Goal: Contribute content

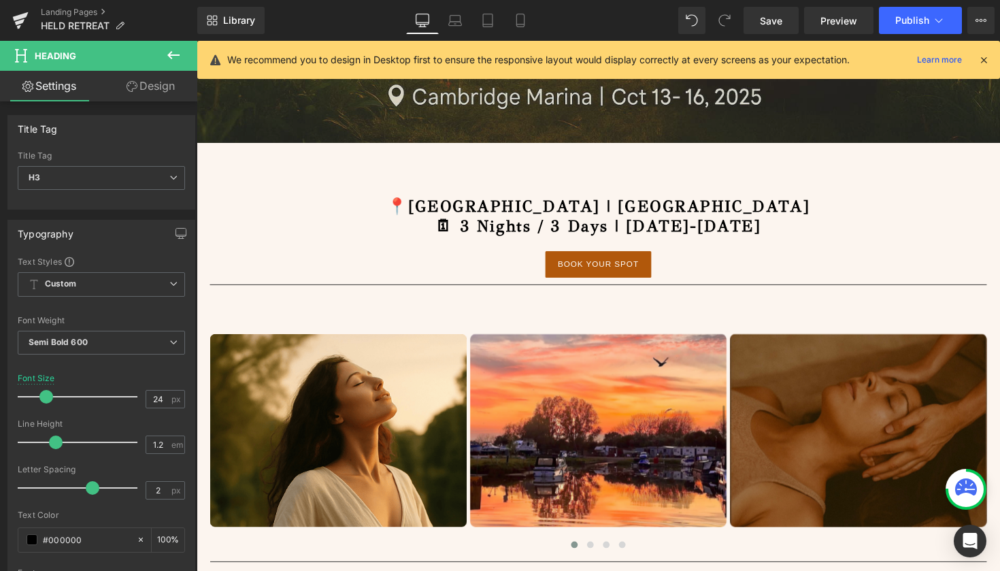
scroll to position [496, 0]
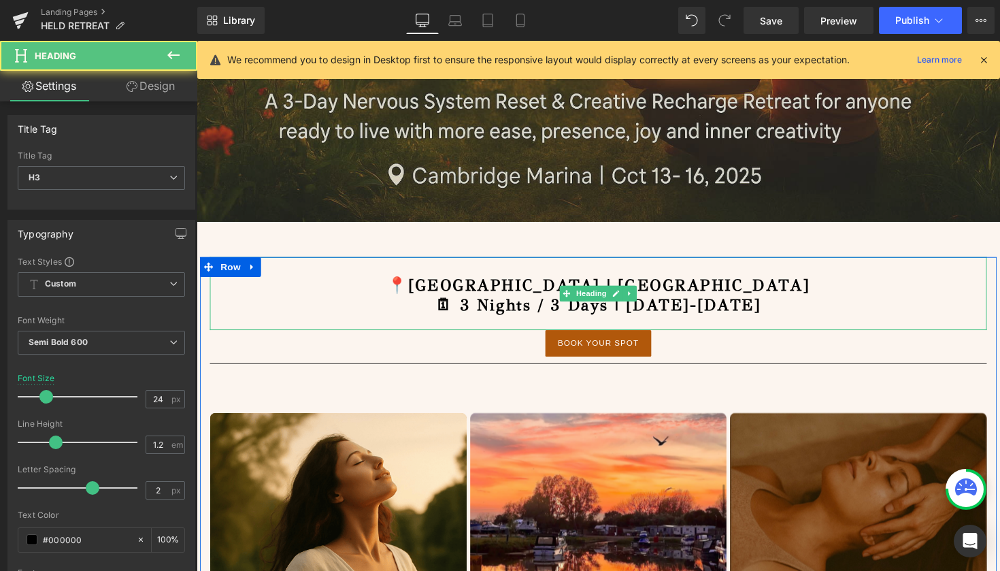
click at [824, 311] on h3 "🗓 3 Nights / 3 Days | [DATE]-[DATE]" at bounding box center [608, 312] width 796 height 20
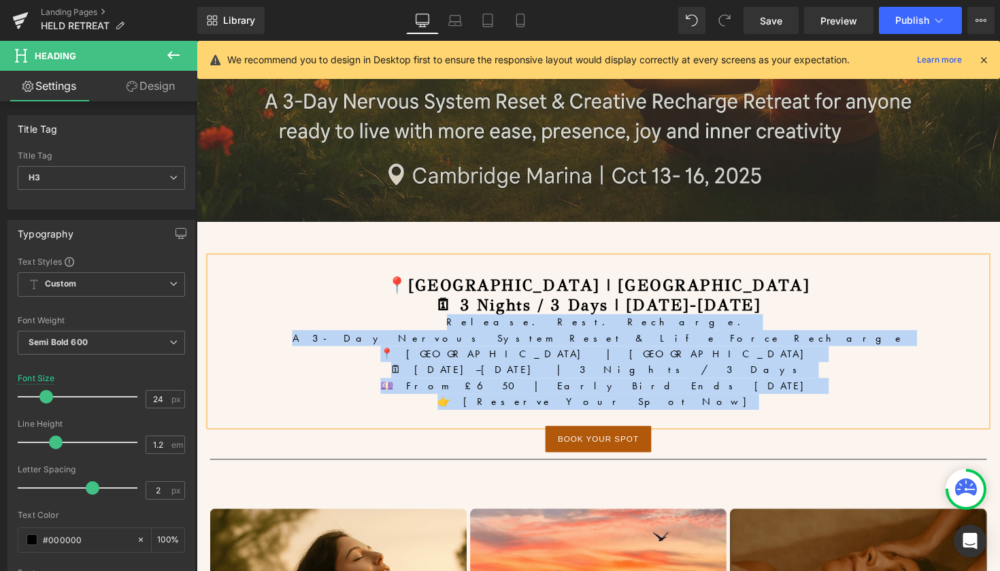
drag, startPoint x: 667, startPoint y: 408, endPoint x: 550, endPoint y: 331, distance: 140.0
click at [550, 331] on div "📍[GEOGRAPHIC_DATA] | [GEOGRAPHIC_DATA] 🗓 3 Nights / 3 Days | [DATE]-[DATE] Rele…" at bounding box center [608, 349] width 796 height 173
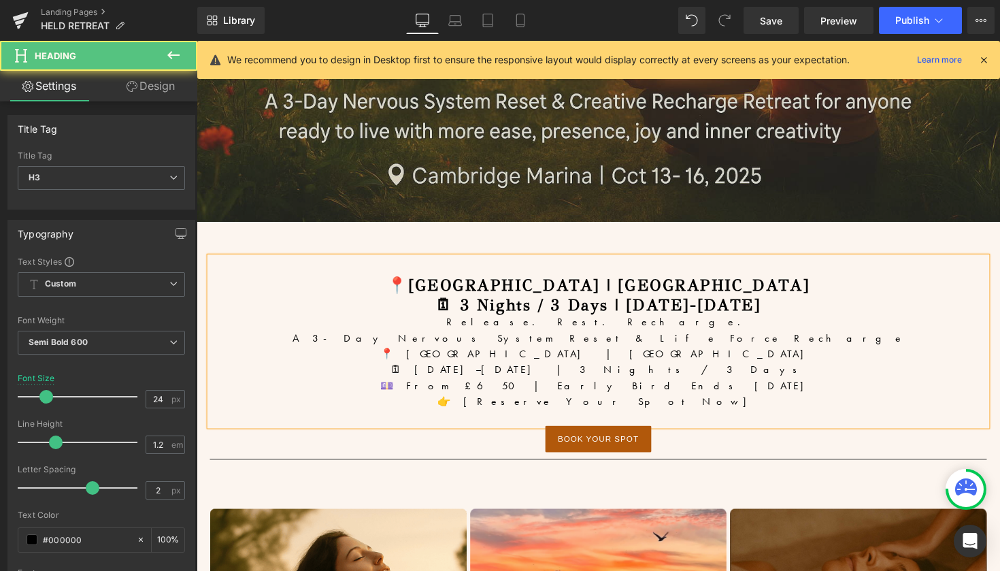
click at [821, 318] on h3 "🗓 3 Nights / 3 Days | [DATE]-[DATE]" at bounding box center [608, 312] width 796 height 20
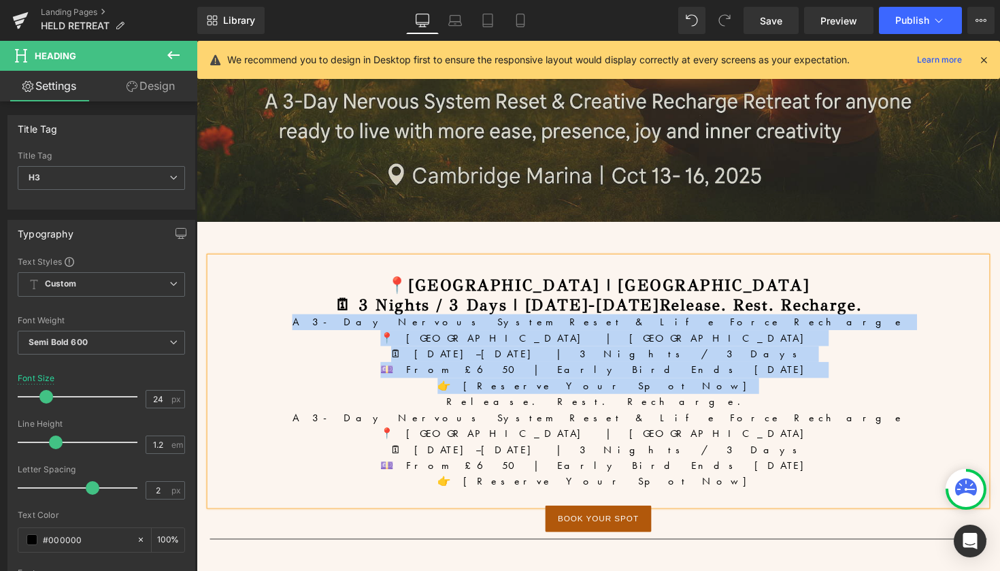
drag, startPoint x: 674, startPoint y: 390, endPoint x: 479, endPoint y: 322, distance: 206.3
click at [479, 322] on div "📍[GEOGRAPHIC_DATA] | [GEOGRAPHIC_DATA] 🗓 3 Nights / 3 Days | [DATE]-[DATE]Relea…" at bounding box center [608, 390] width 796 height 254
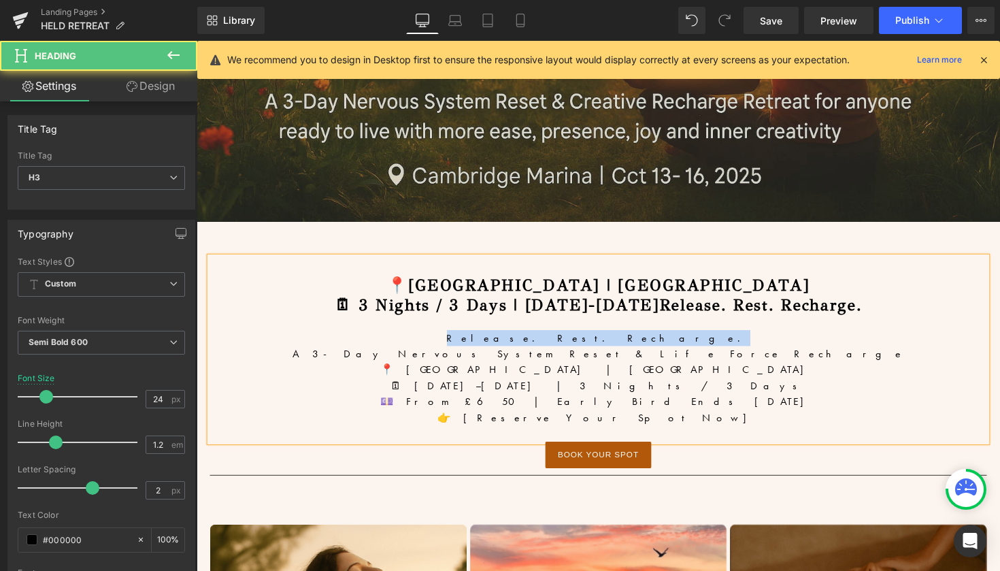
drag, startPoint x: 658, startPoint y: 343, endPoint x: 541, endPoint y: 341, distance: 116.3
click at [541, 341] on div "Release. Rest. Recharge." at bounding box center [608, 345] width 796 height 16
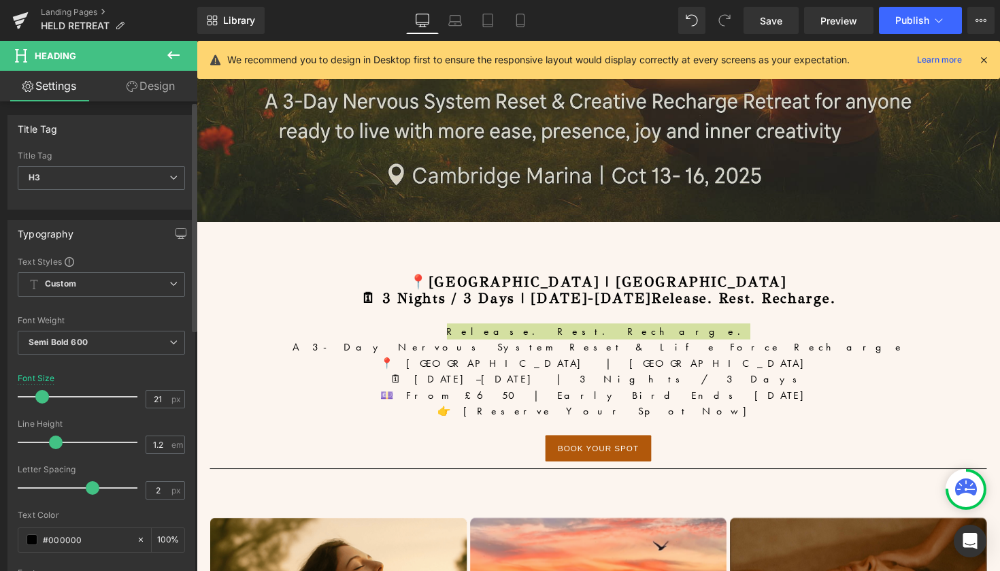
type input "22"
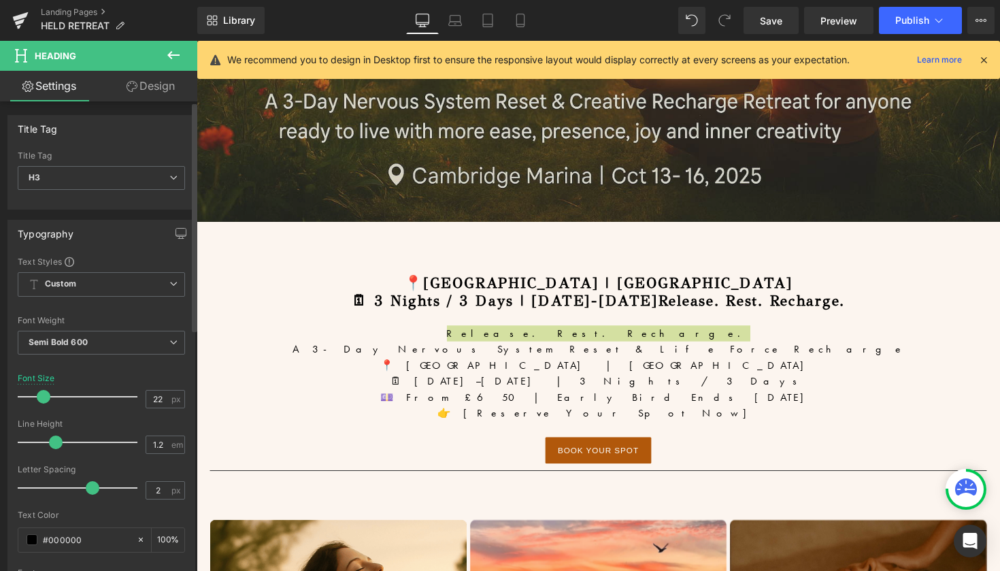
click at [45, 394] on span at bounding box center [44, 397] width 14 height 14
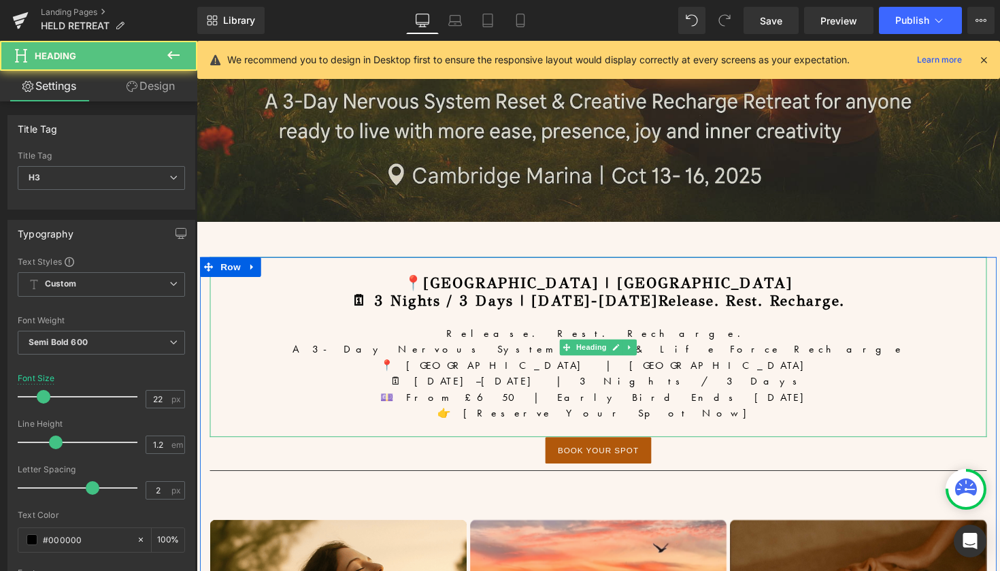
click at [705, 305] on h3 "🗓 3 Nights / 3 Days | [DATE]-[DATE]Release. Rest. Recharge." at bounding box center [608, 308] width 796 height 18
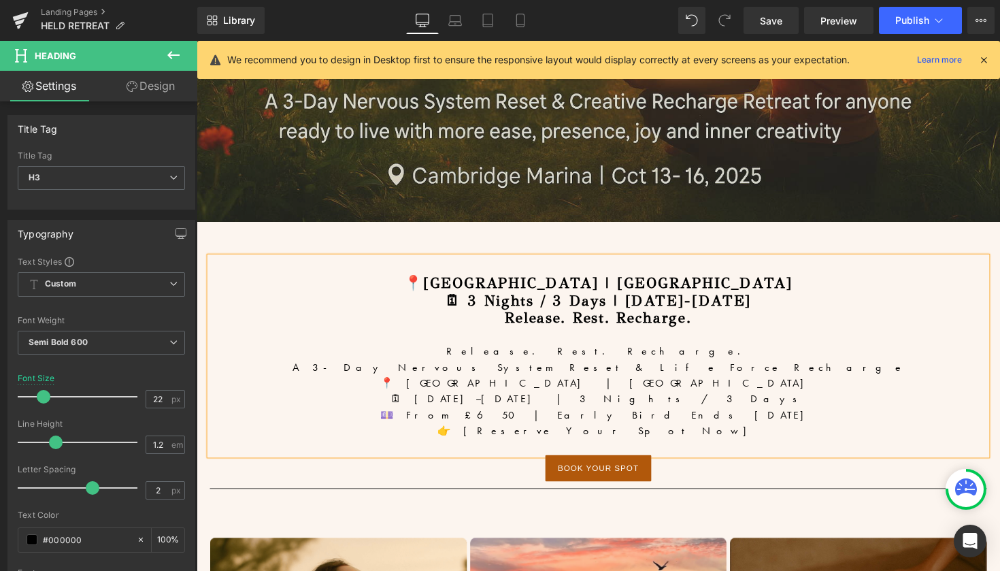
drag, startPoint x: 711, startPoint y: 409, endPoint x: 515, endPoint y: 363, distance: 201.1
click at [515, 363] on div "📍[GEOGRAPHIC_DATA] | [GEOGRAPHIC_DATA] 🗓 3 Nights / 3 Days | [DATE]-[DATE] Rele…" at bounding box center [608, 364] width 796 height 203
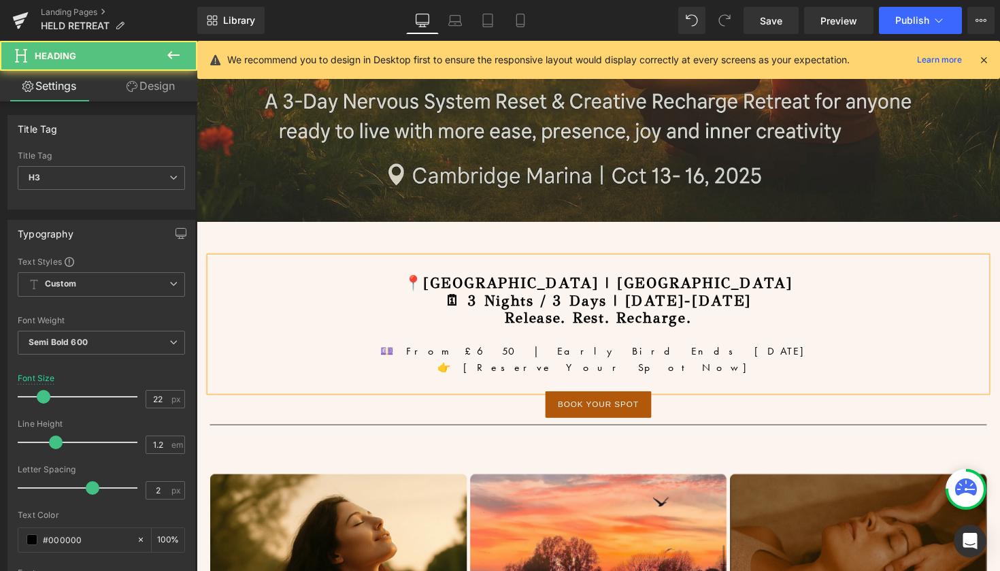
click at [711, 325] on h3 "Release. Rest. Recharge." at bounding box center [608, 325] width 796 height 18
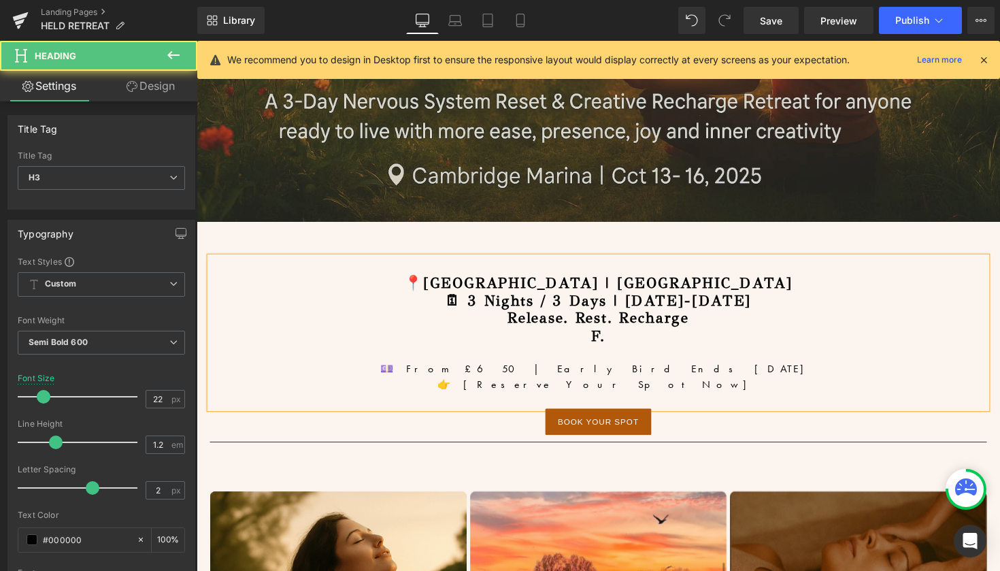
click at [712, 324] on h3 "Release. Rest. Recharge" at bounding box center [608, 325] width 796 height 18
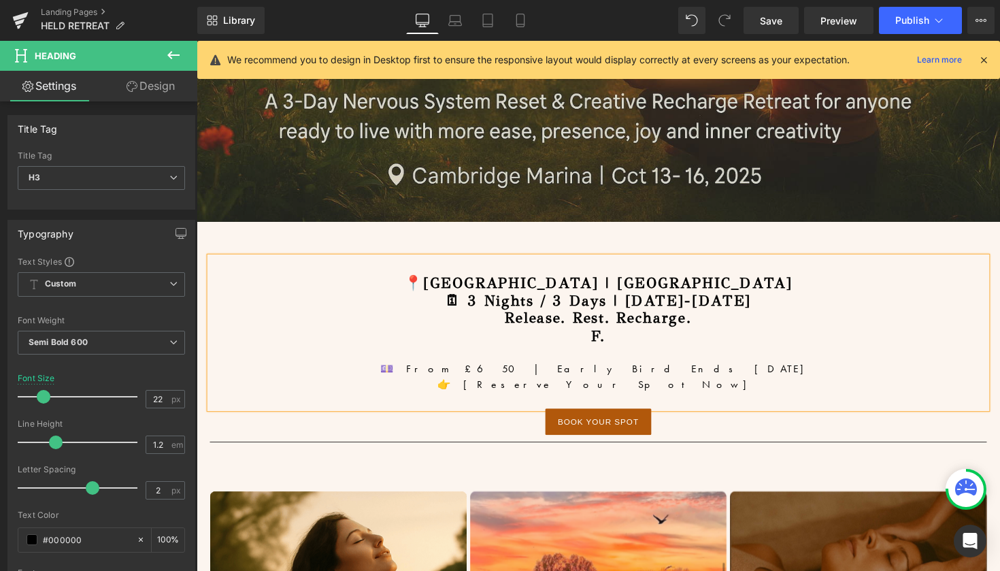
click at [605, 345] on h3 "F." at bounding box center [608, 344] width 796 height 18
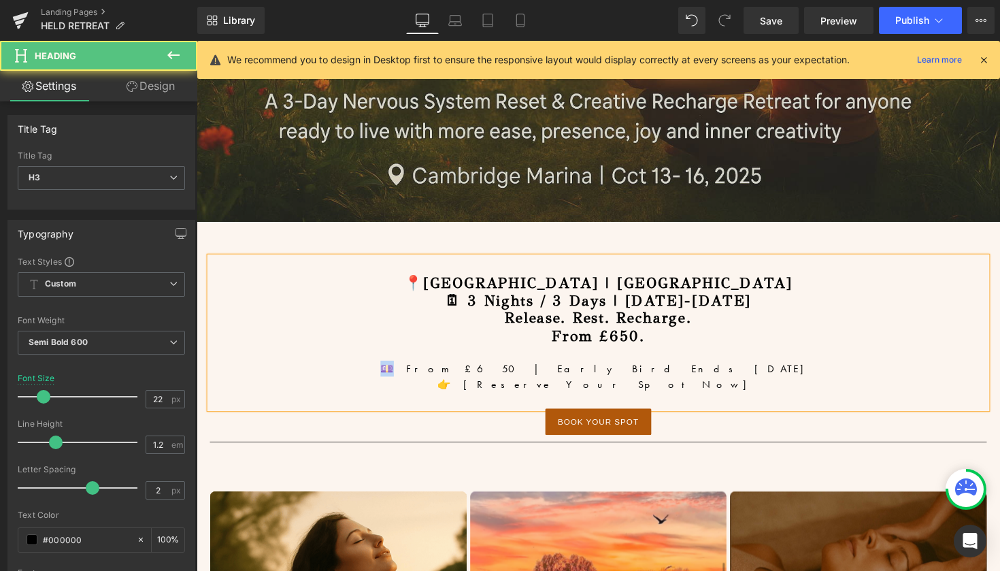
drag, startPoint x: 535, startPoint y: 373, endPoint x: 505, endPoint y: 373, distance: 29.9
click at [505, 373] on div "💷 From £650 | Early Bird Ends [DATE]" at bounding box center [608, 377] width 796 height 16
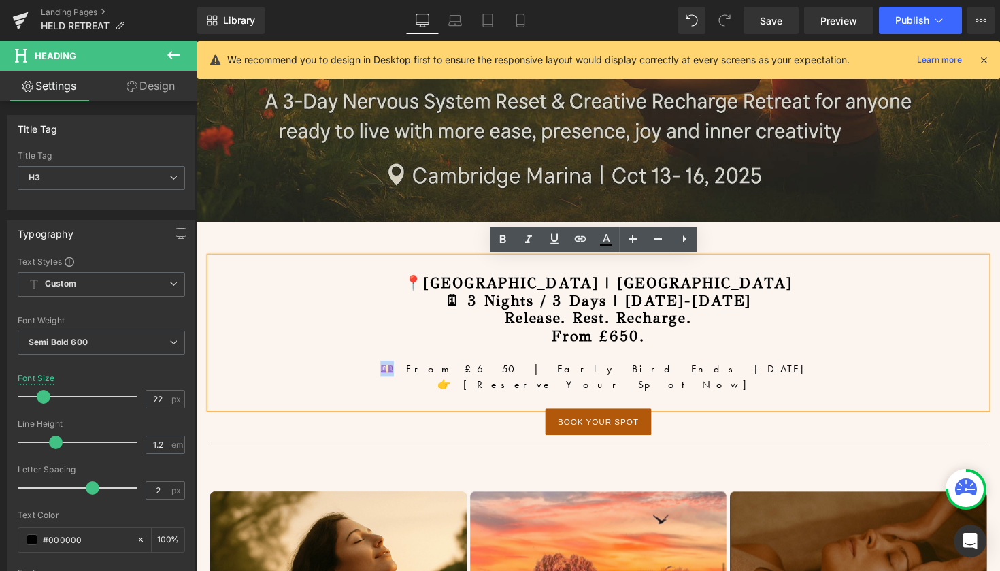
copy div "💷"
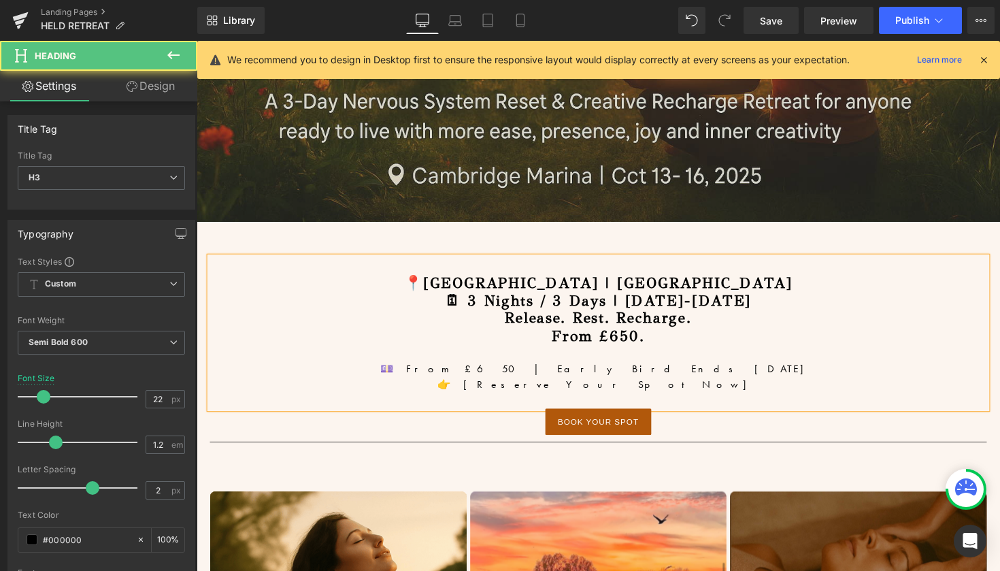
click at [557, 340] on h3 "From £650." at bounding box center [608, 344] width 796 height 18
click at [661, 341] on h3 "💷 From £650." at bounding box center [608, 344] width 796 height 18
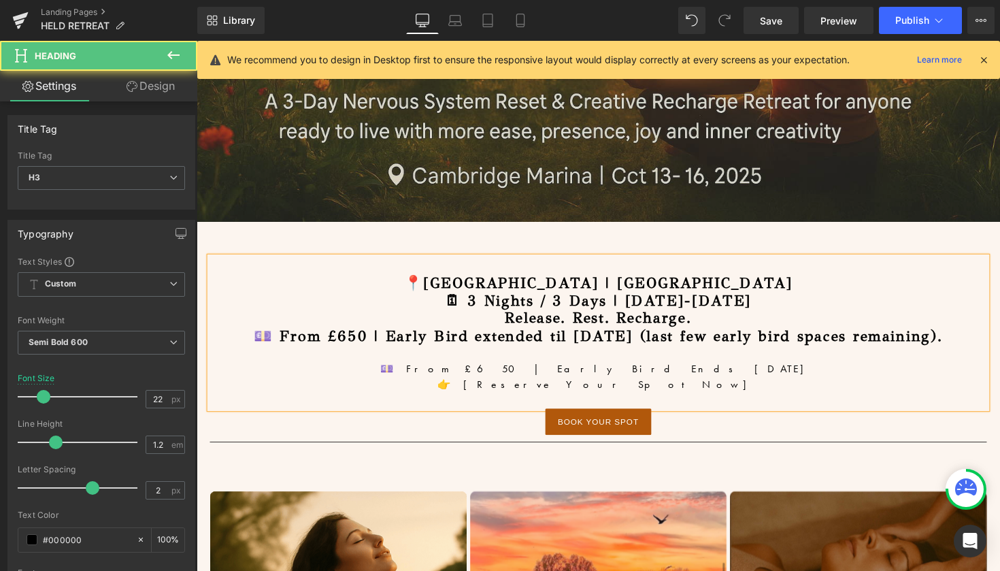
click at [647, 342] on h3 "💷 From £650 | Early Bird extended til [DATE] (last few early bird spaces remain…" at bounding box center [608, 344] width 796 height 18
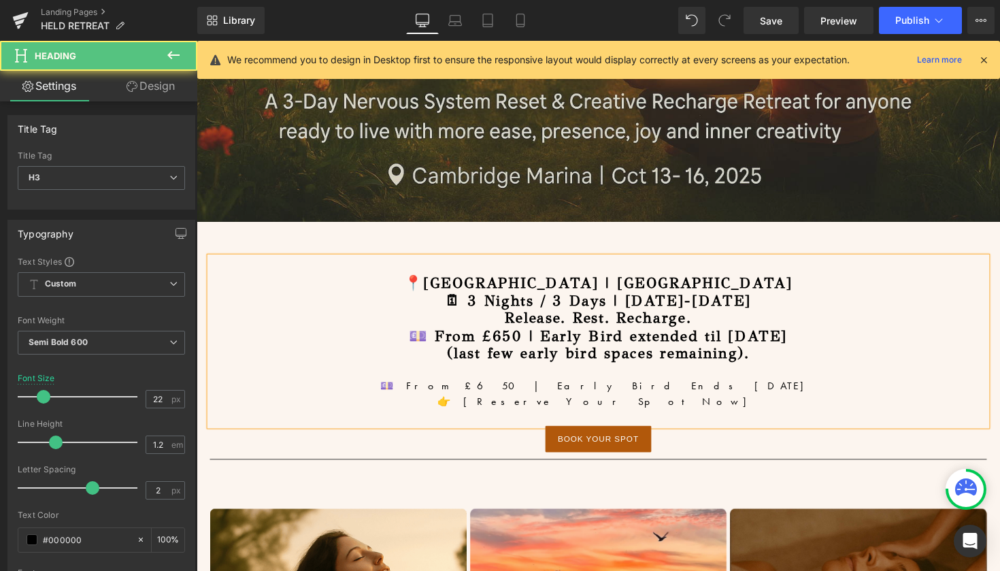
click at [771, 358] on h3 "(last few early bird spaces remaining)." at bounding box center [608, 361] width 796 height 18
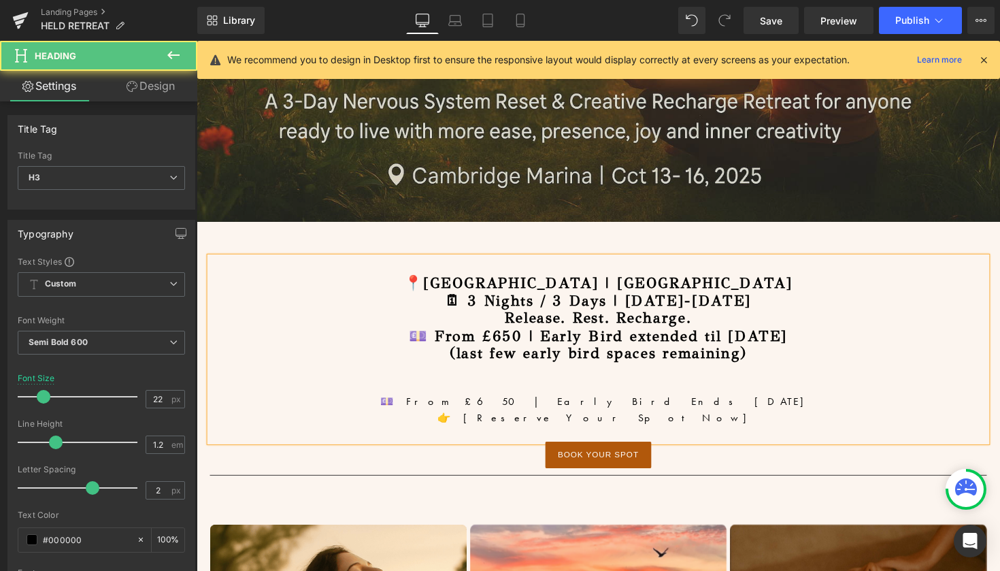
click at [773, 358] on h3 "(last few early bird spaces remaining)" at bounding box center [608, 361] width 796 height 18
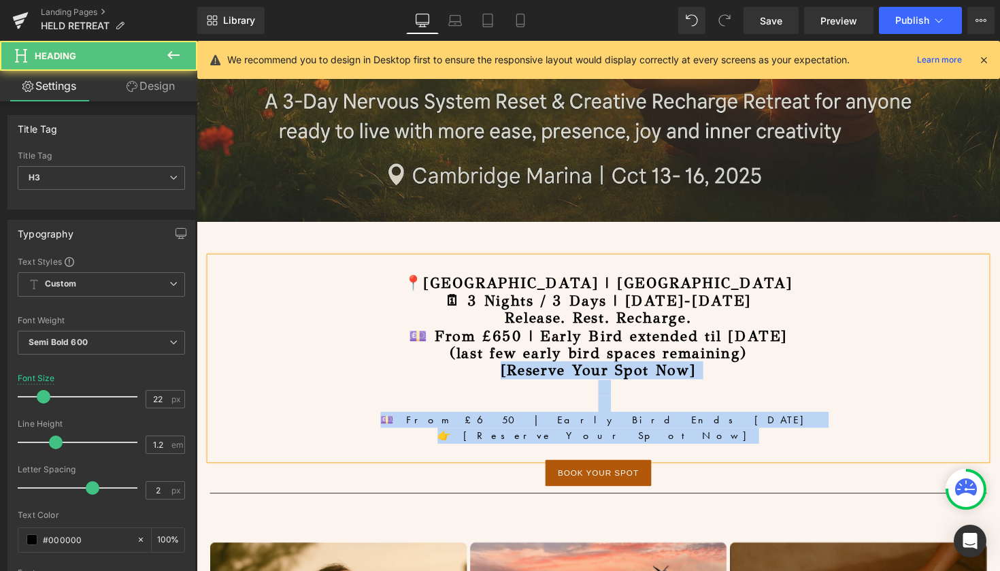
drag, startPoint x: 683, startPoint y: 437, endPoint x: 493, endPoint y: 381, distance: 198.6
click at [493, 381] on div "📍[GEOGRAPHIC_DATA] | [GEOGRAPHIC_DATA] 🗓 3 Nights / 3 Days | [DATE]-[DATE] Rele…" at bounding box center [608, 366] width 796 height 207
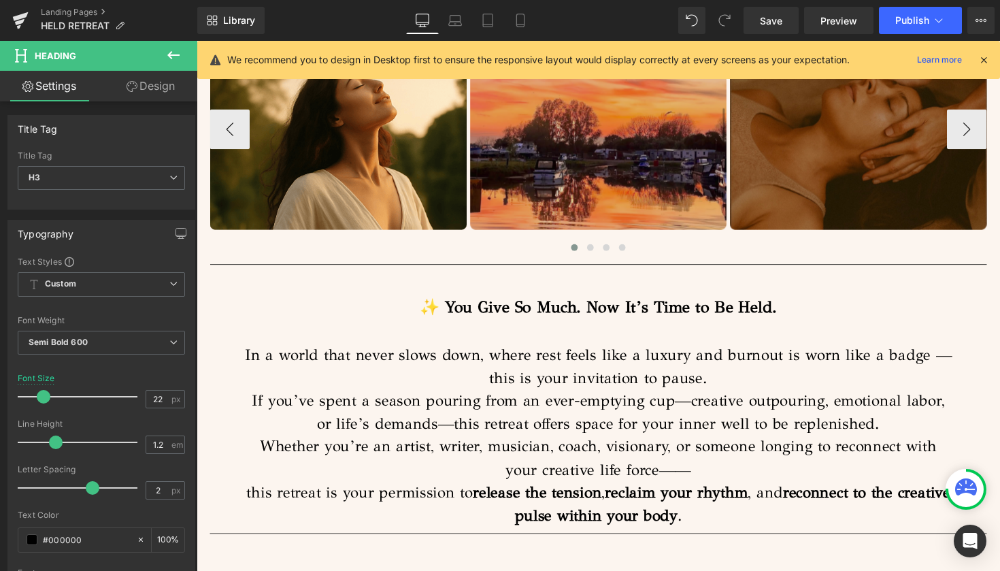
scroll to position [1066, 0]
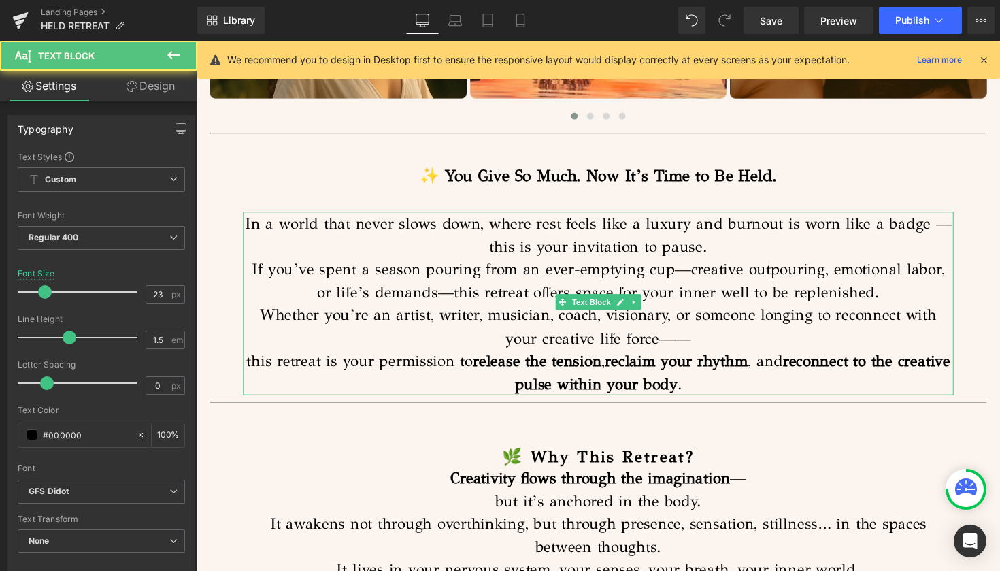
click at [738, 388] on p "Whether you’re an artist, writer, musician, coach, visionary, or someone longin…" at bounding box center [608, 356] width 728 height 94
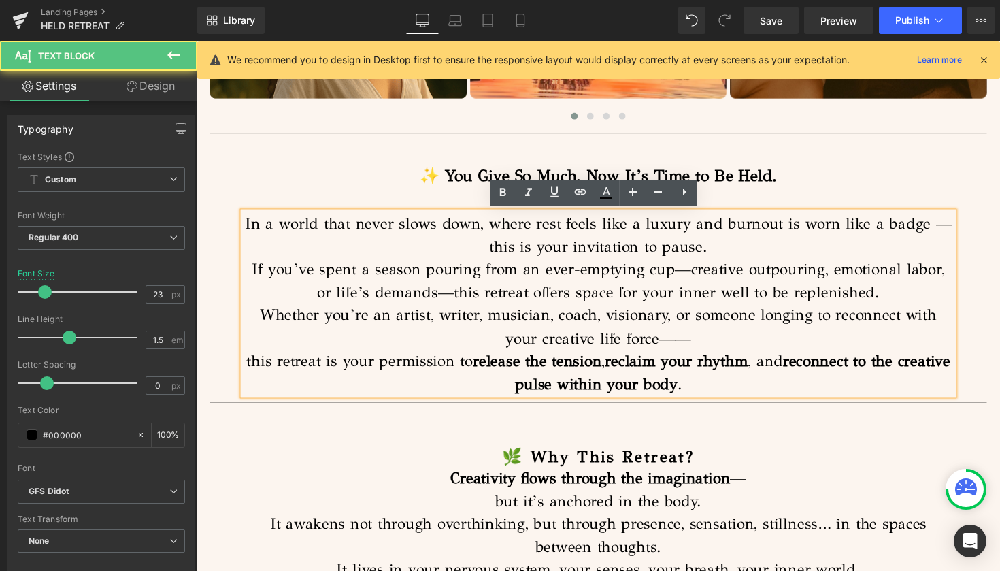
click at [735, 382] on p "Whether you’re an artist, writer, musician, coach, visionary, or someone longin…" at bounding box center [608, 356] width 728 height 94
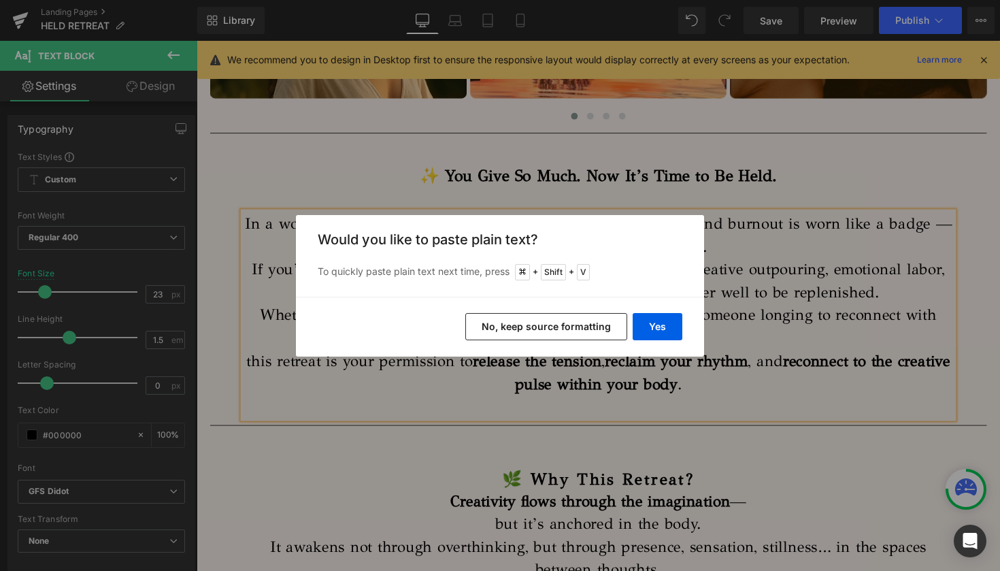
click at [577, 325] on button "No, keep source formatting" at bounding box center [546, 326] width 162 height 27
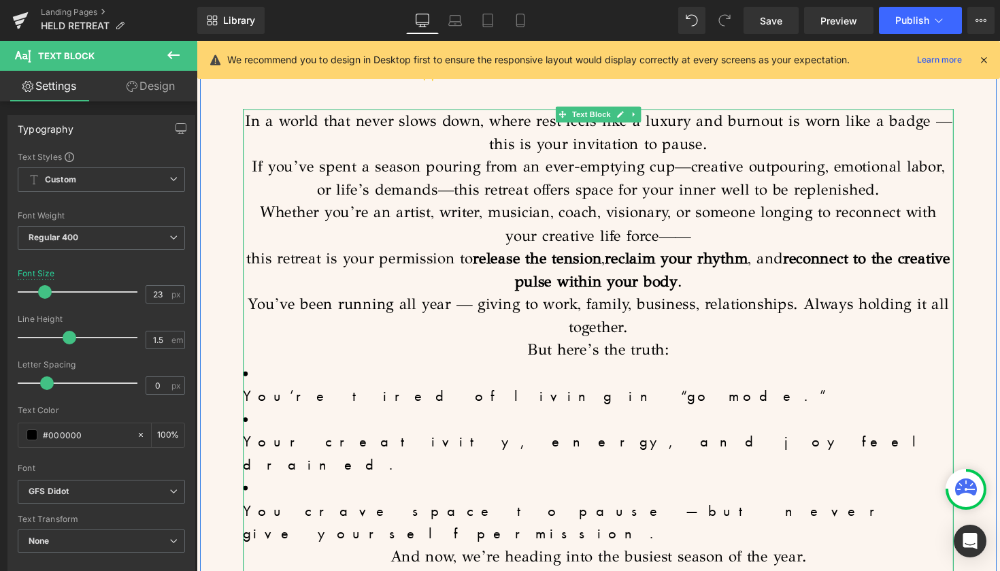
scroll to position [1167, 0]
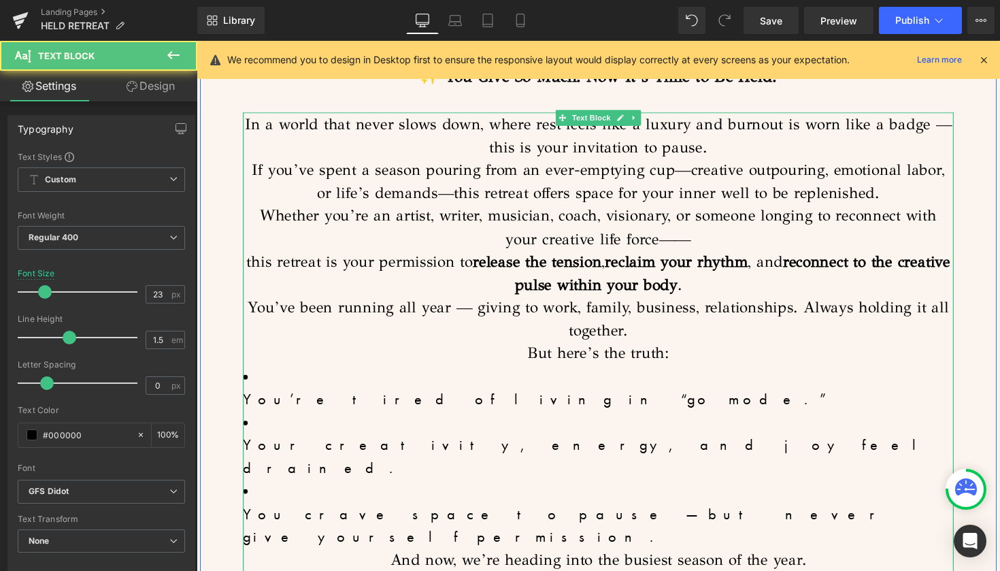
click at [758, 292] on p "Whether you’re an artist, writer, musician, coach, visionary, or someone longin…" at bounding box center [608, 255] width 728 height 94
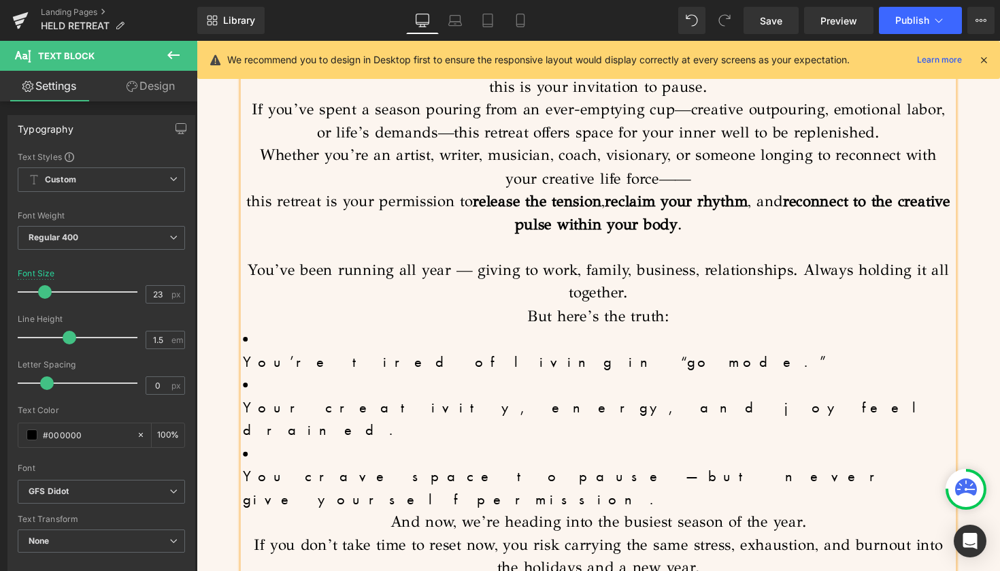
scroll to position [1230, 0]
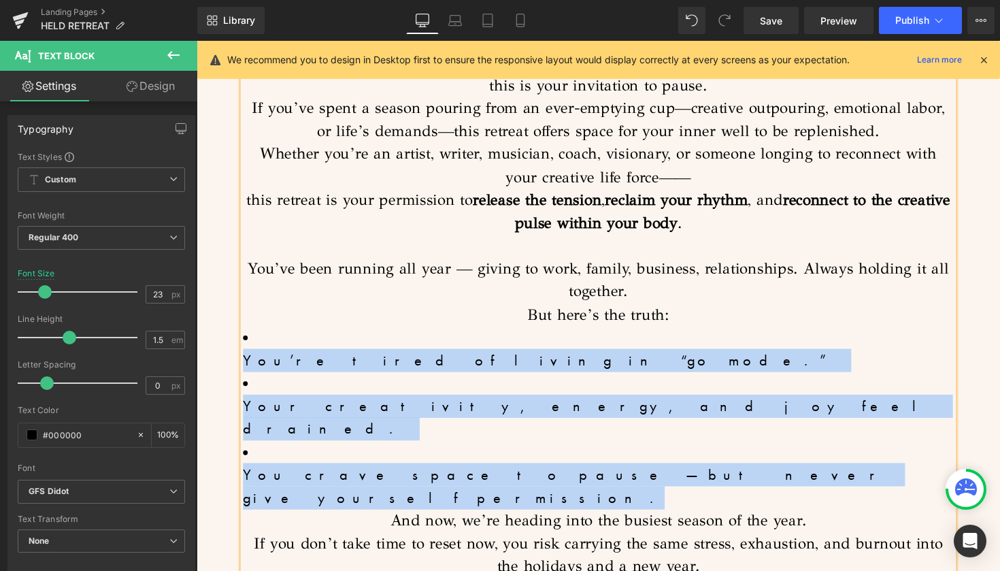
drag, startPoint x: 641, startPoint y: 386, endPoint x: 241, endPoint y: 334, distance: 403.3
click at [244, 334] on ul "You’re tired of living in “go mode.” Your creativity, energy, and joy feel drai…" at bounding box center [608, 427] width 728 height 188
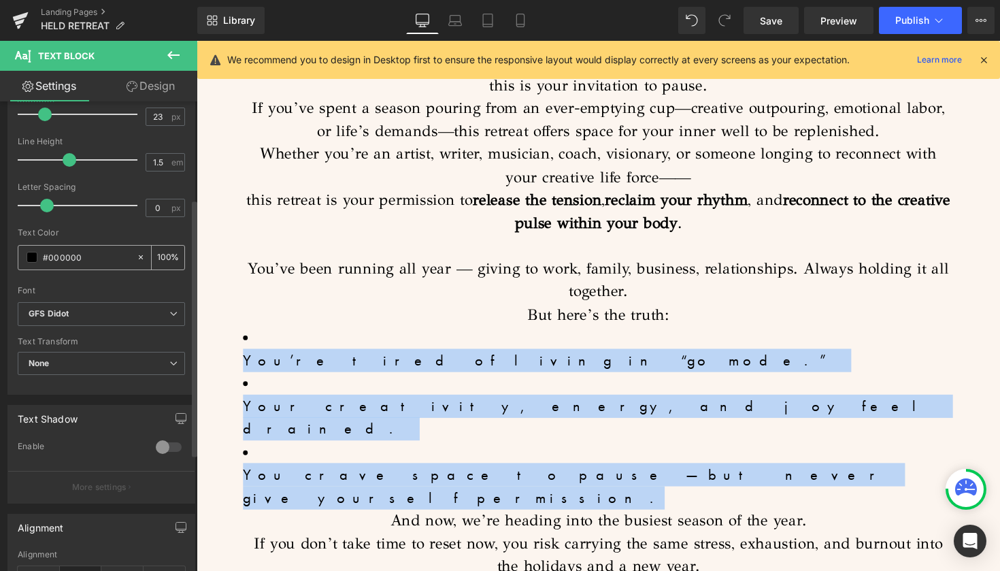
scroll to position [201, 0]
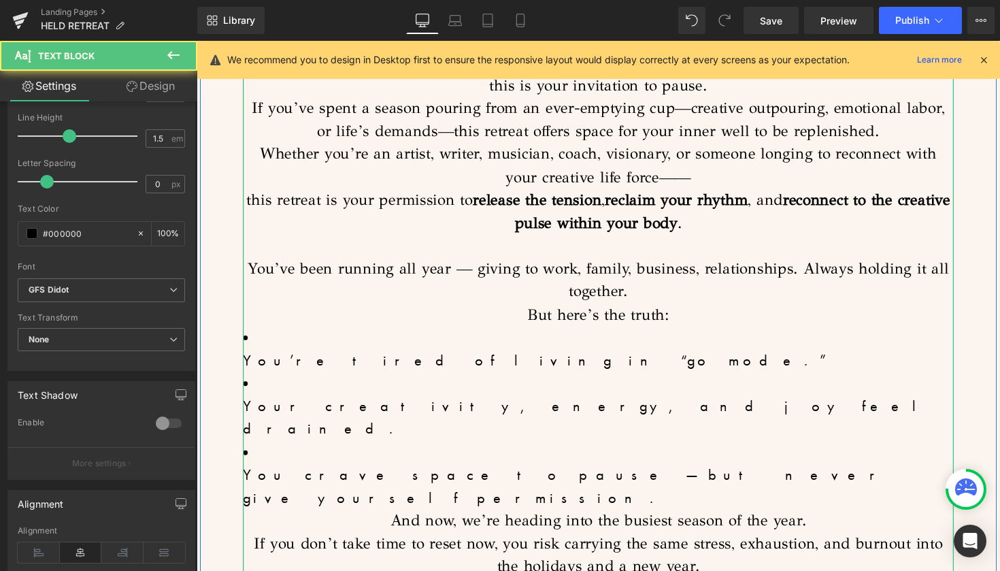
drag, startPoint x: 924, startPoint y: 382, endPoint x: 740, endPoint y: 349, distance: 186.6
click at [740, 356] on p "You’re tired of living in “go mode.”" at bounding box center [608, 368] width 728 height 24
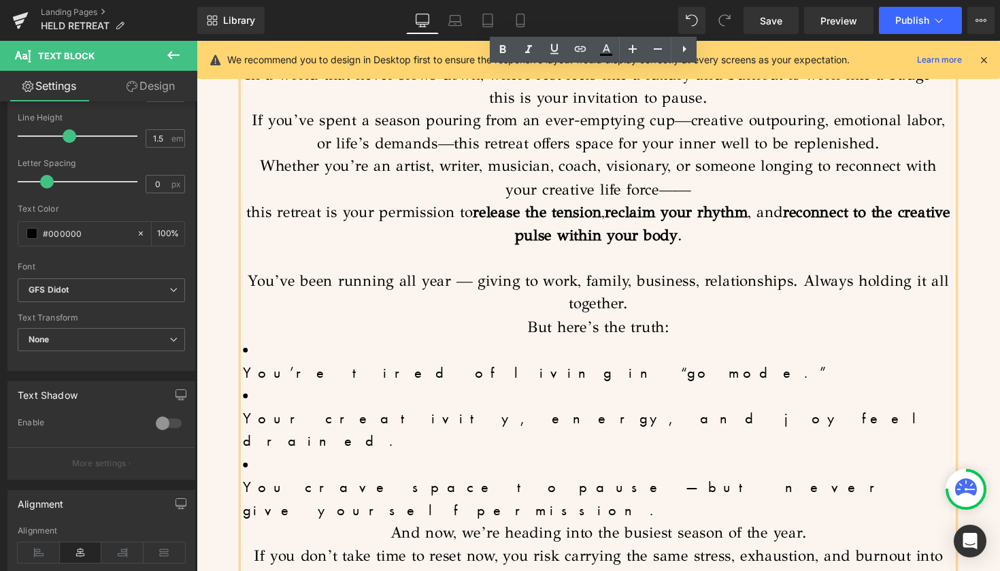
scroll to position [1211, 0]
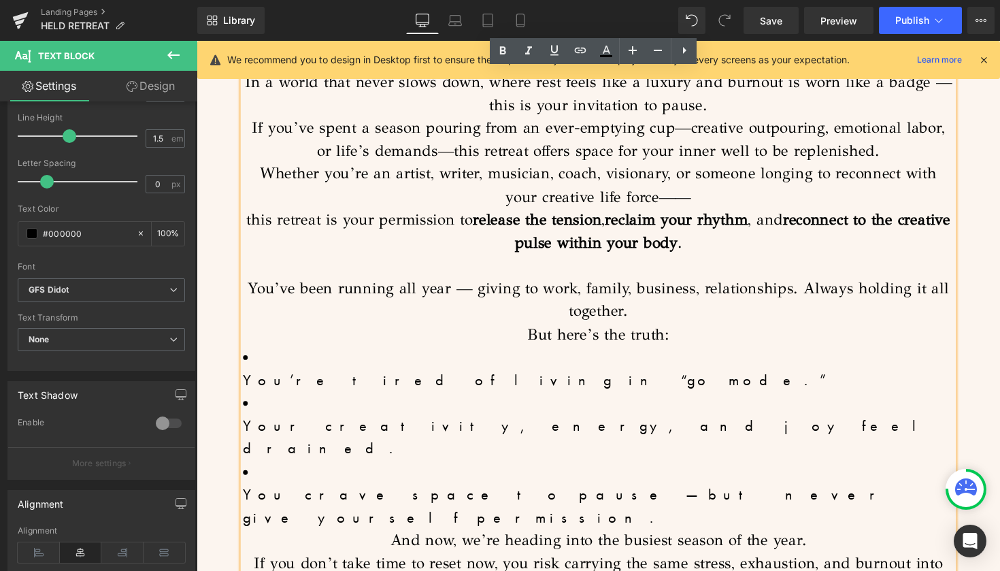
click at [687, 338] on p "But here’s the truth:" at bounding box center [608, 341] width 728 height 24
click at [684, 50] on icon at bounding box center [684, 50] width 3 height 7
click at [684, 51] on icon at bounding box center [683, 50] width 16 height 16
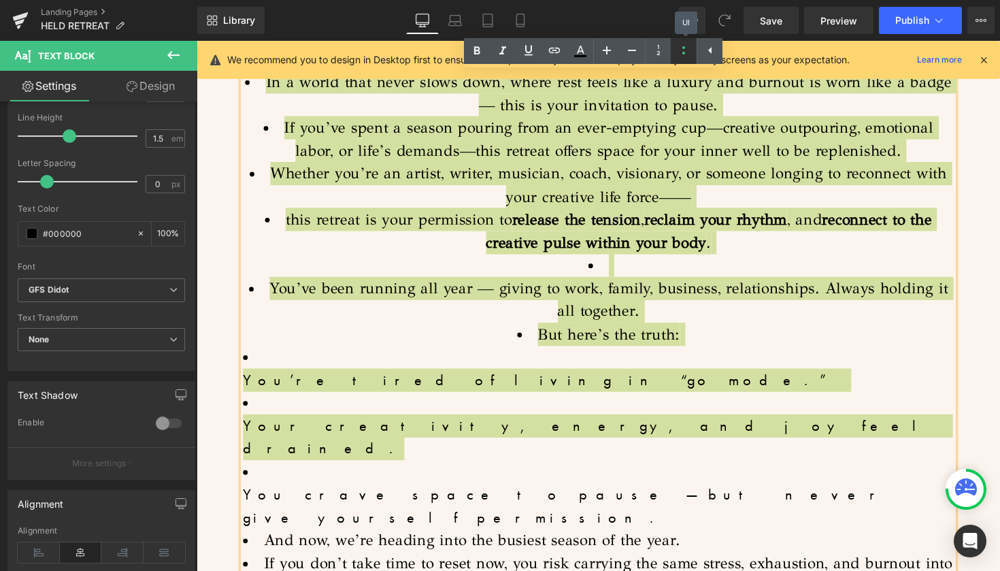
click at [684, 51] on icon at bounding box center [683, 50] width 16 height 16
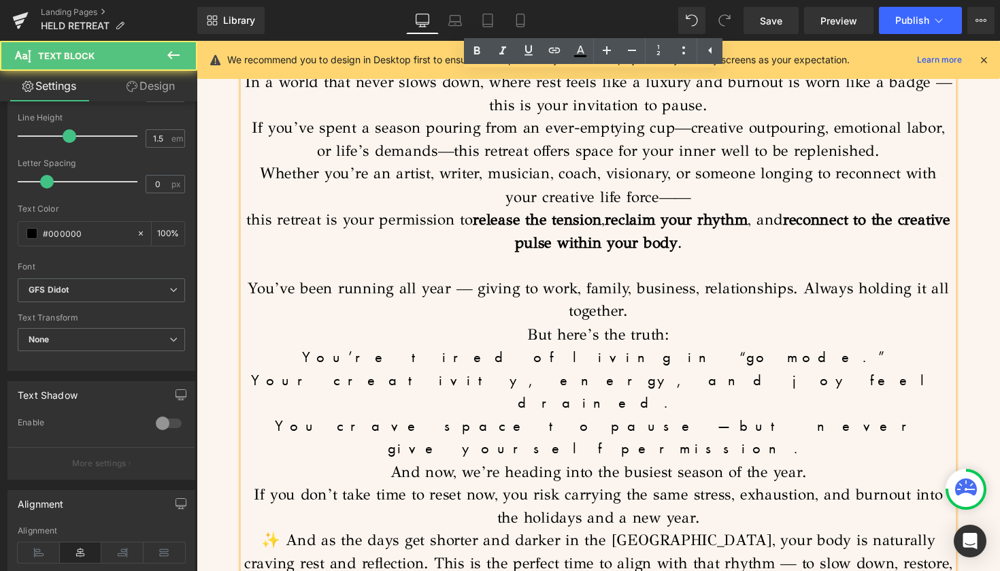
click at [760, 362] on div "In a world that never slows down, where rest feels like a luxury and burnout is…" at bounding box center [608, 341] width 728 height 540
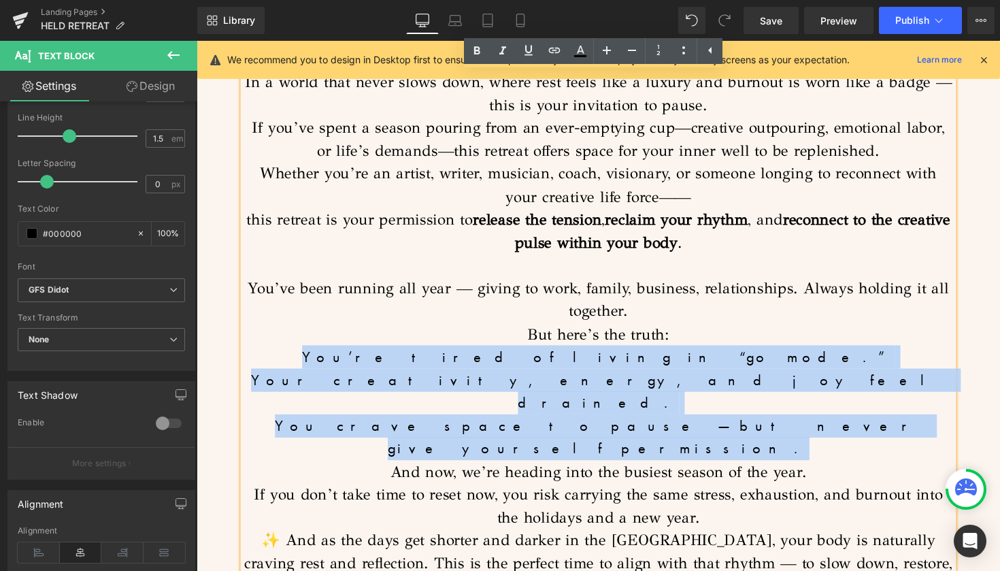
drag, startPoint x: 501, startPoint y: 357, endPoint x: 803, endPoint y: 411, distance: 306.7
click at [803, 411] on div "In a world that never slows down, where rest feels like a luxury and burnout is…" at bounding box center [608, 341] width 728 height 540
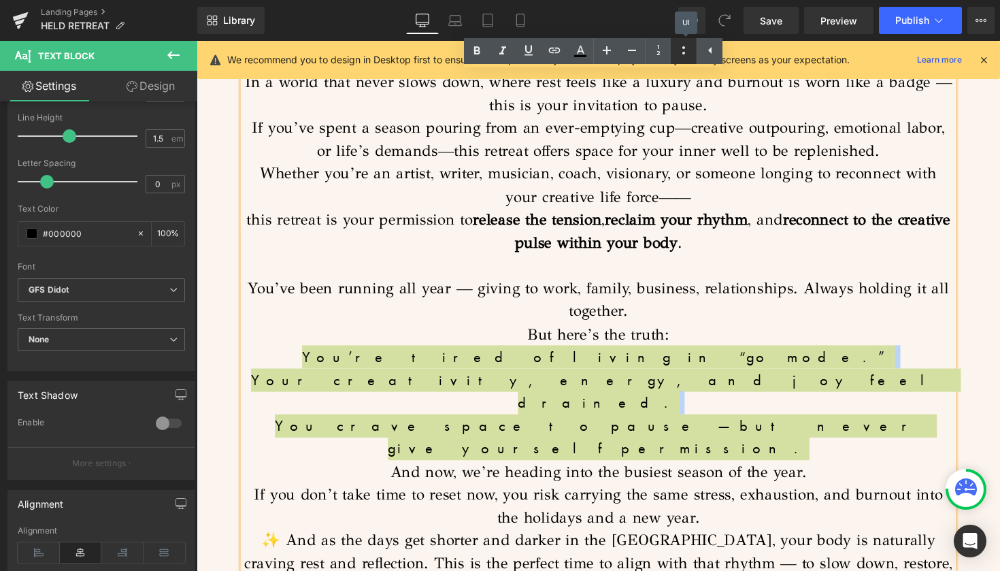
click at [676, 52] on icon at bounding box center [683, 50] width 16 height 16
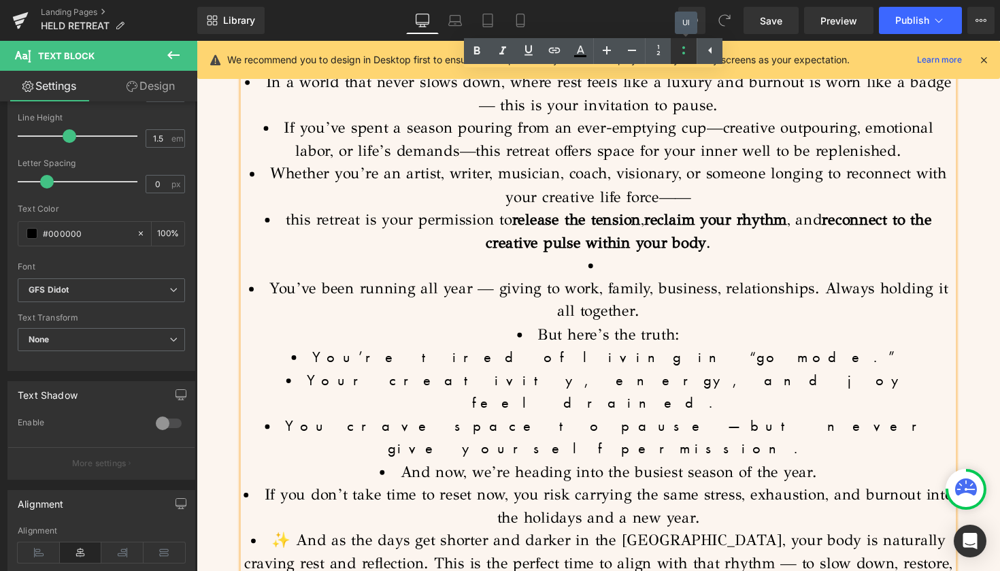
click at [676, 52] on icon at bounding box center [683, 50] width 16 height 16
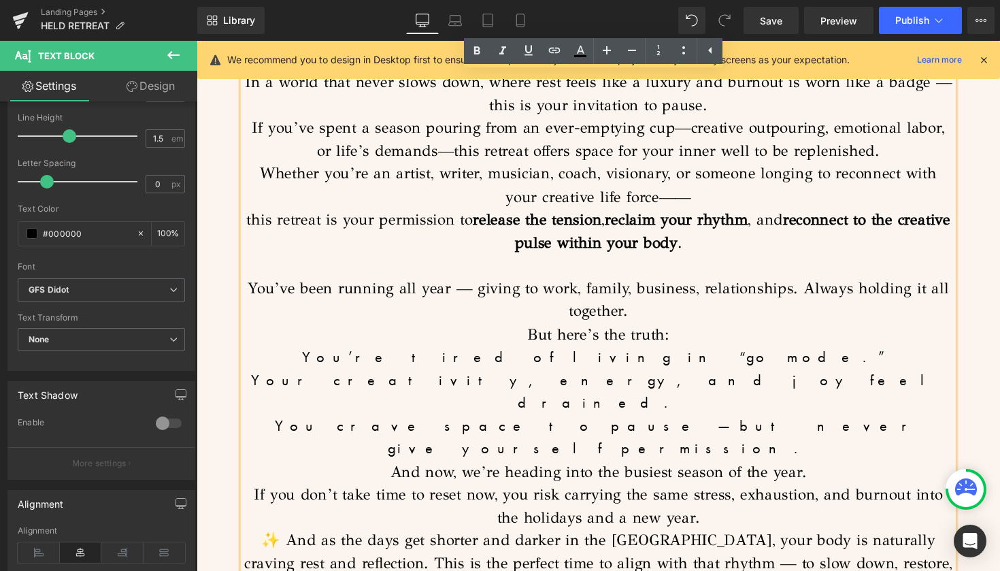
click at [794, 369] on p "In a world that never slows down, where rest feels like a luxury and burnout is…" at bounding box center [608, 341] width 728 height 540
click at [502, 354] on span "You’re tired of living in “go mode.”" at bounding box center [608, 364] width 607 height 20
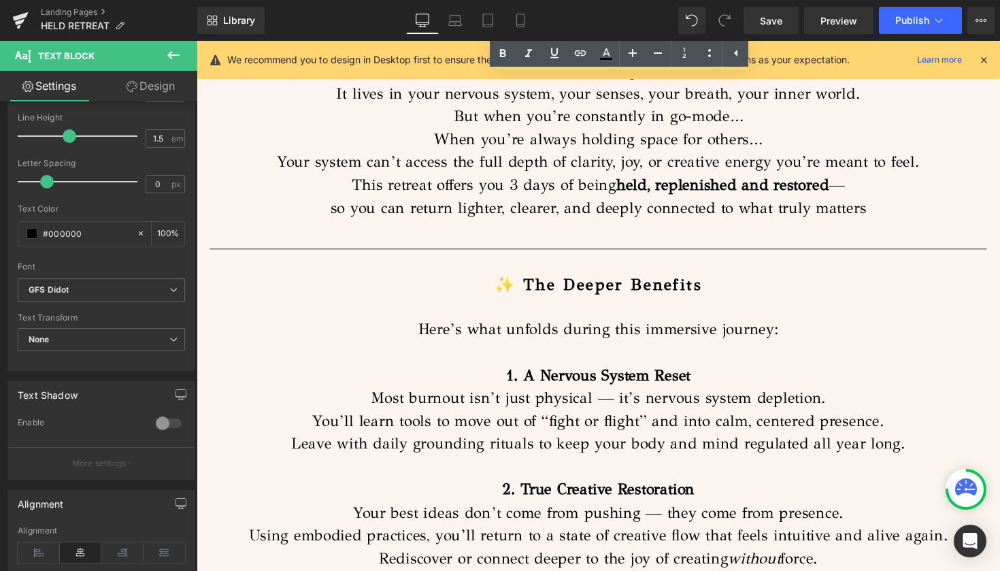
scroll to position [1839, 0]
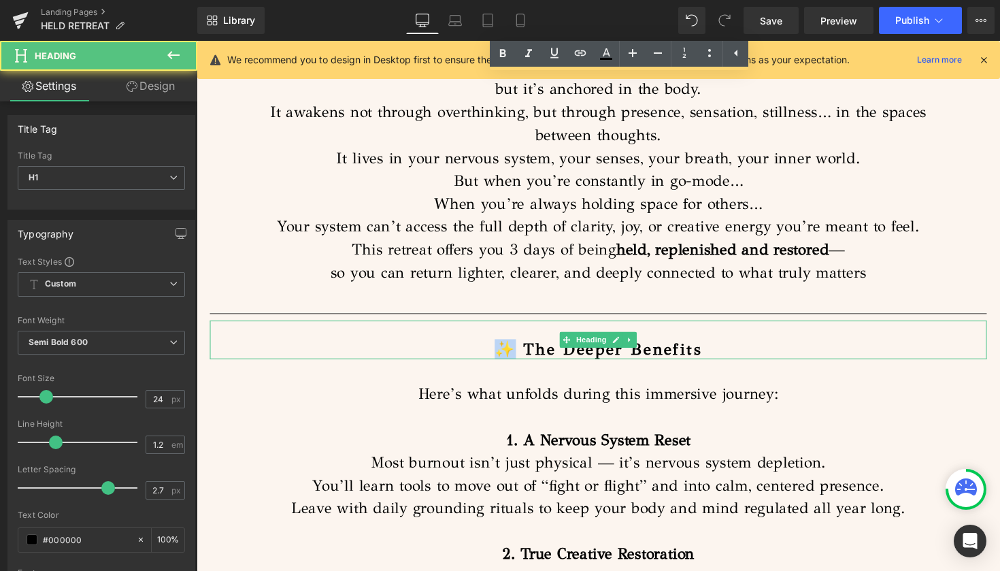
drag, startPoint x: 511, startPoint y: 292, endPoint x: 494, endPoint y: 291, distance: 17.7
click at [494, 347] on h1 "✨ The Deeper Benefits" at bounding box center [608, 357] width 796 height 20
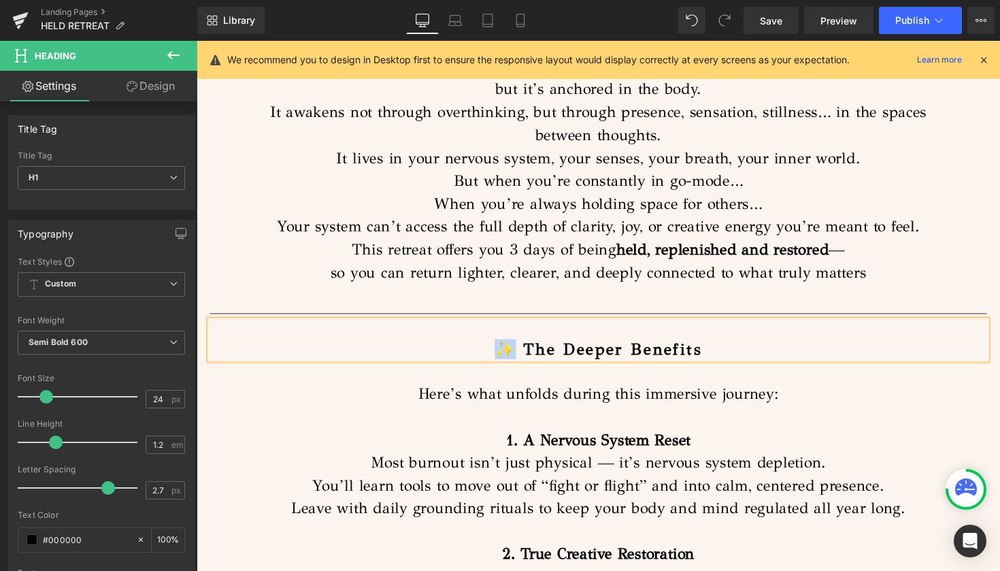
copy h1 "✨"
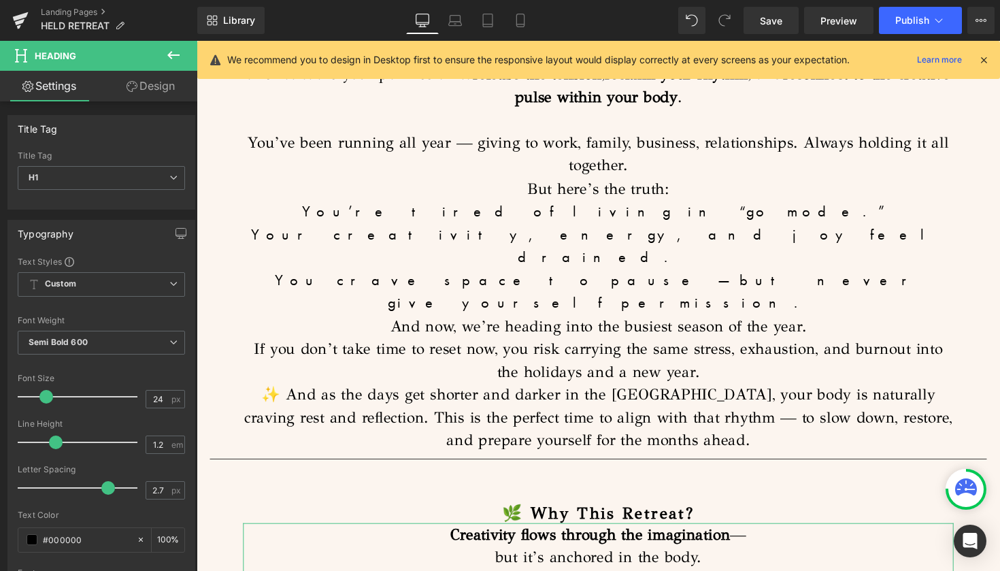
scroll to position [1184, 0]
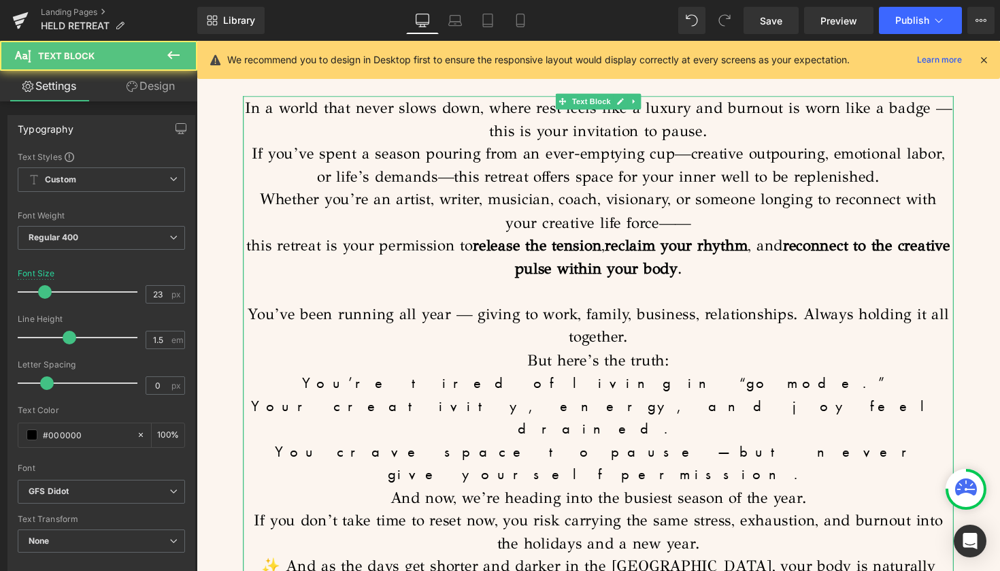
click at [505, 384] on span "You’re tired of living in “go mode.”" at bounding box center [608, 390] width 607 height 20
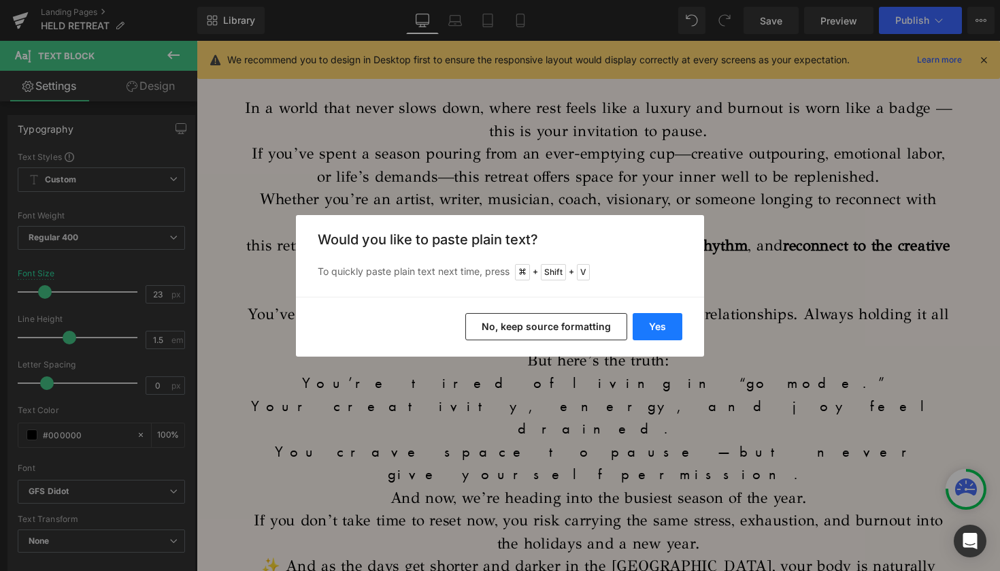
click at [656, 320] on button "Yes" at bounding box center [657, 326] width 50 height 27
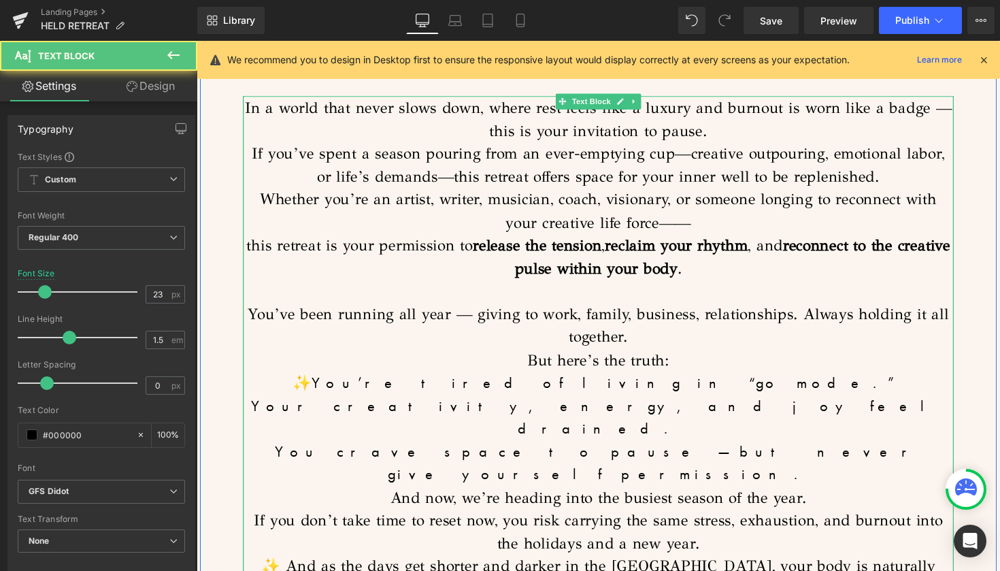
click at [468, 405] on p "In a world that never slows down, where rest feels like a luxury and burnout is…" at bounding box center [608, 367] width 728 height 540
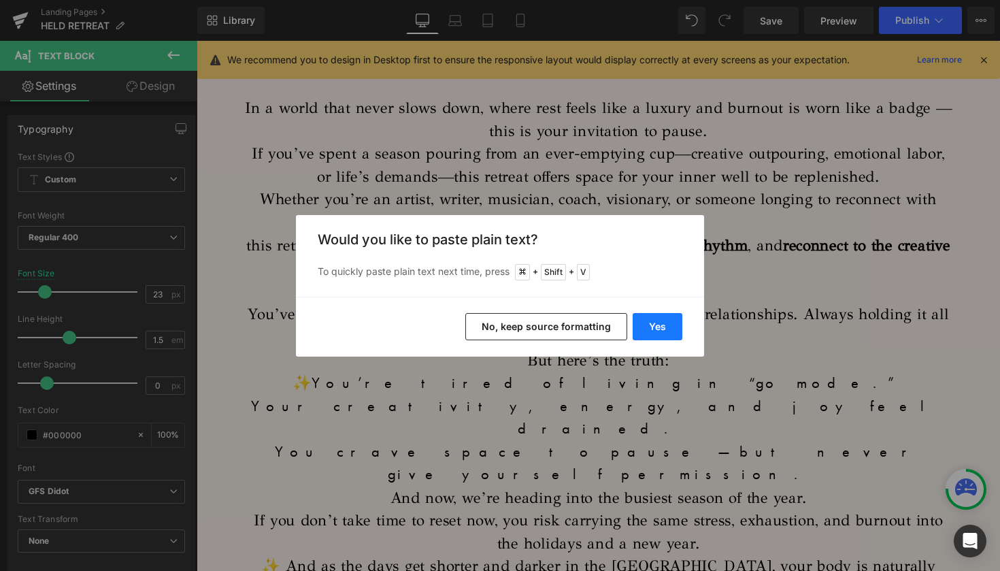
click at [665, 322] on button "Yes" at bounding box center [657, 326] width 50 height 27
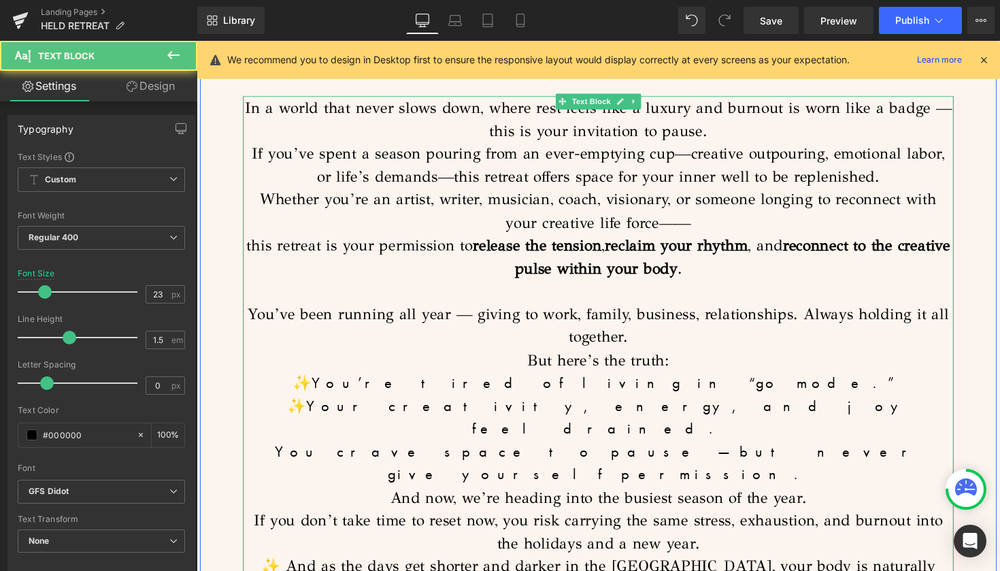
click at [416, 451] on span "You crave space to pause — but never give yourself permission." at bounding box center [608, 473] width 662 height 44
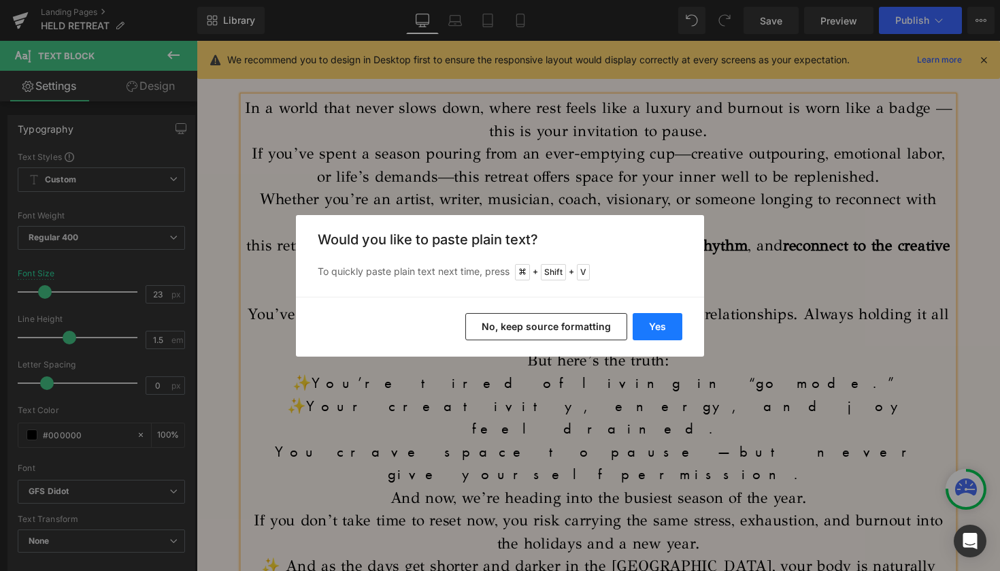
click at [652, 331] on button "Yes" at bounding box center [657, 326] width 50 height 27
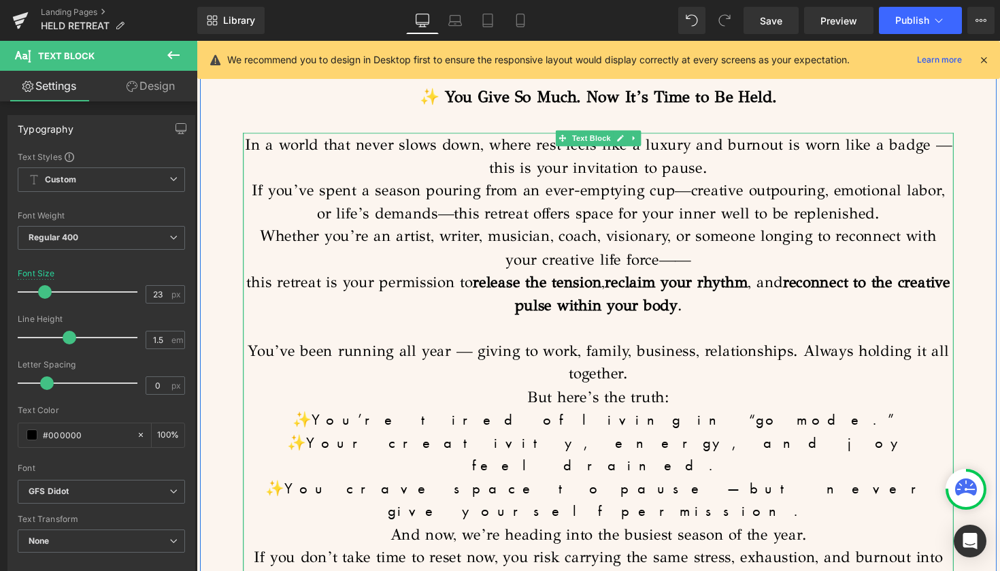
scroll to position [1121, 0]
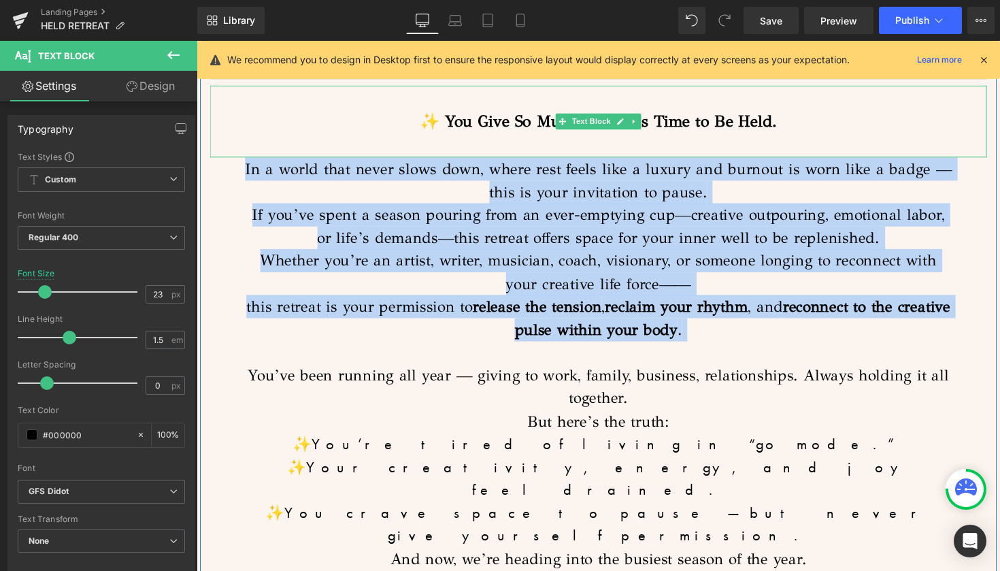
drag, startPoint x: 776, startPoint y: 344, endPoint x: 230, endPoint y: 157, distance: 577.3
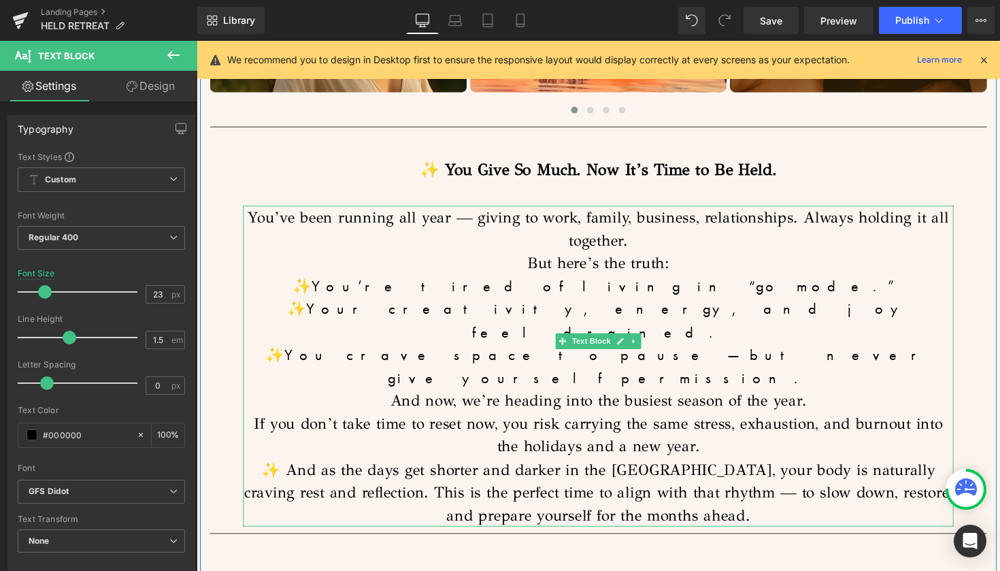
scroll to position [1069, 0]
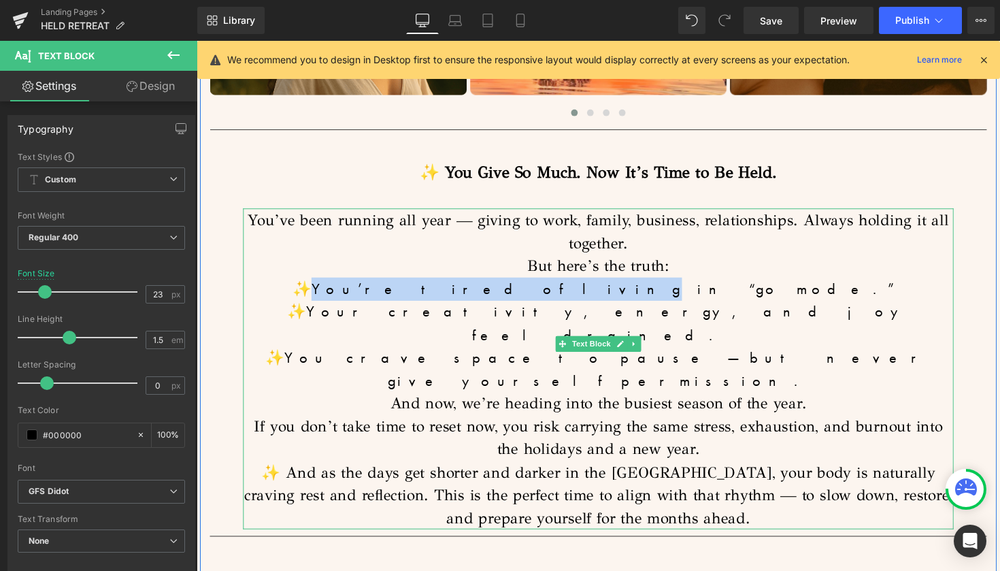
drag, startPoint x: 628, startPoint y: 294, endPoint x: 510, endPoint y: 288, distance: 117.9
click at [510, 288] on span "✨You’re tired of living in “go mode.”" at bounding box center [607, 294] width 627 height 20
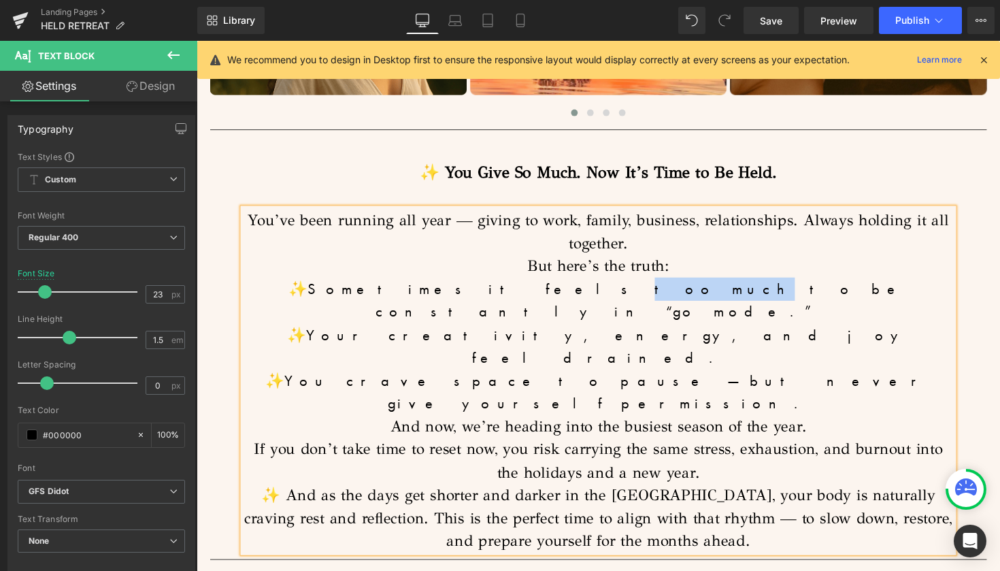
drag, startPoint x: 602, startPoint y: 292, endPoint x: 545, endPoint y: 294, distance: 56.5
click at [545, 294] on span "✨Sometimes it feels too much to be constantly in “go mode.”" at bounding box center [608, 306] width 635 height 44
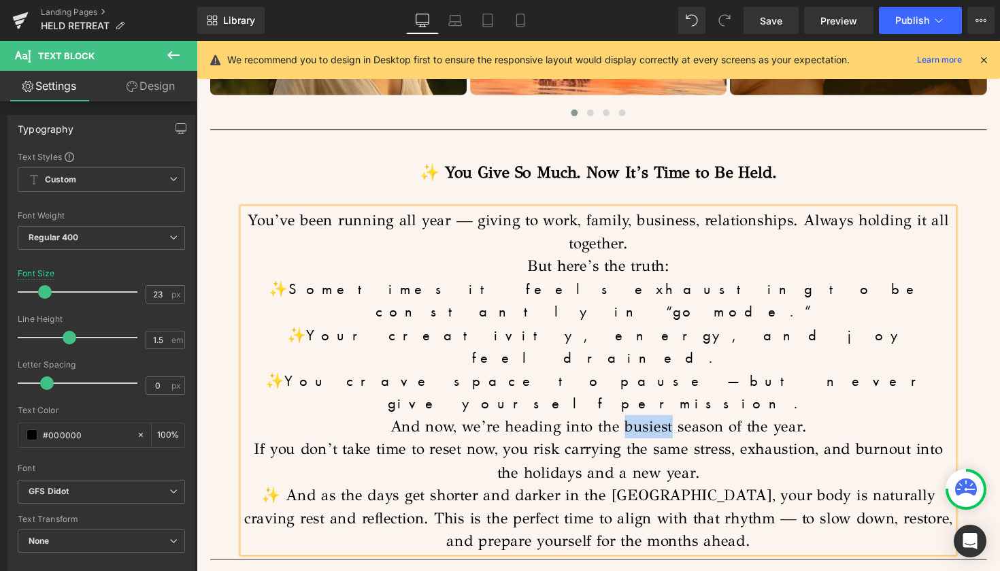
drag, startPoint x: 679, startPoint y: 363, endPoint x: 633, endPoint y: 362, distance: 45.6
click at [633, 426] on span "And now, we’re heading into the busiest season of the year." at bounding box center [608, 435] width 426 height 19
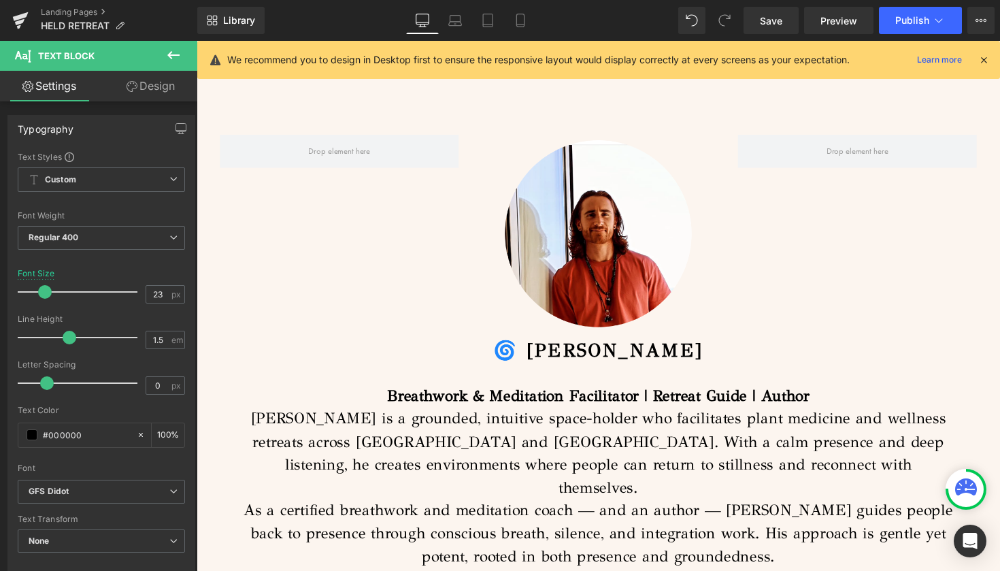
scroll to position [4079, 0]
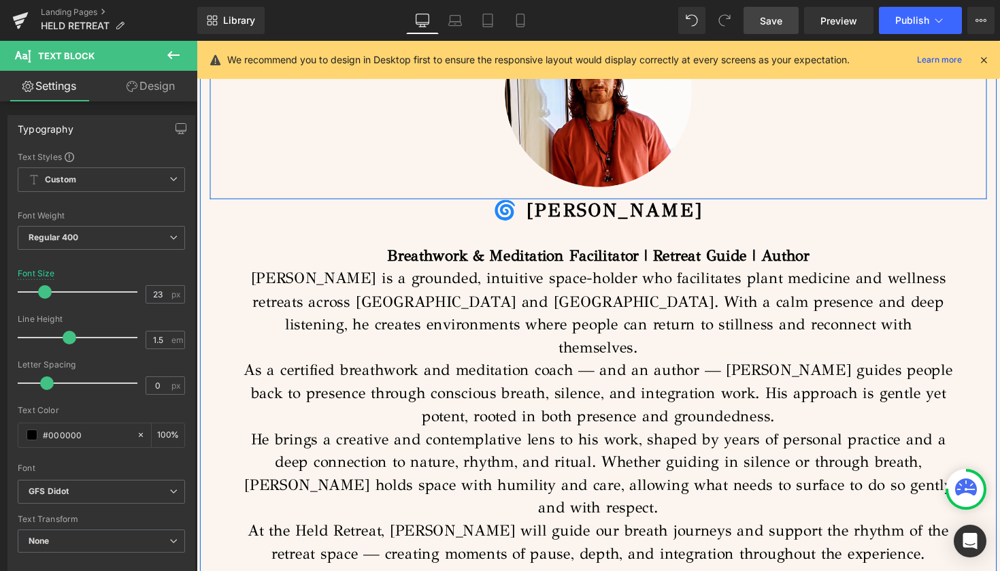
click at [777, 22] on span "Save" at bounding box center [771, 21] width 22 height 14
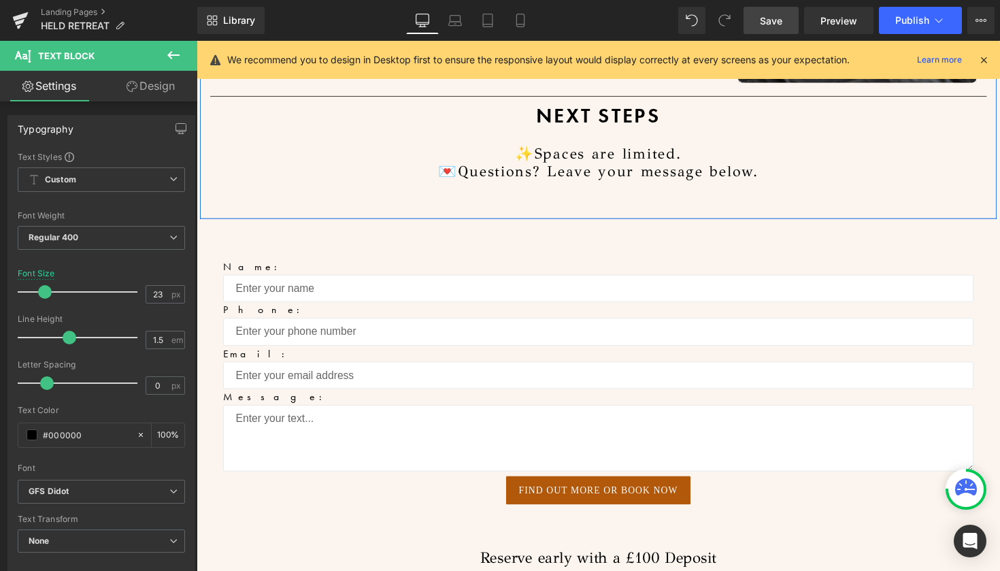
scroll to position [10325, 0]
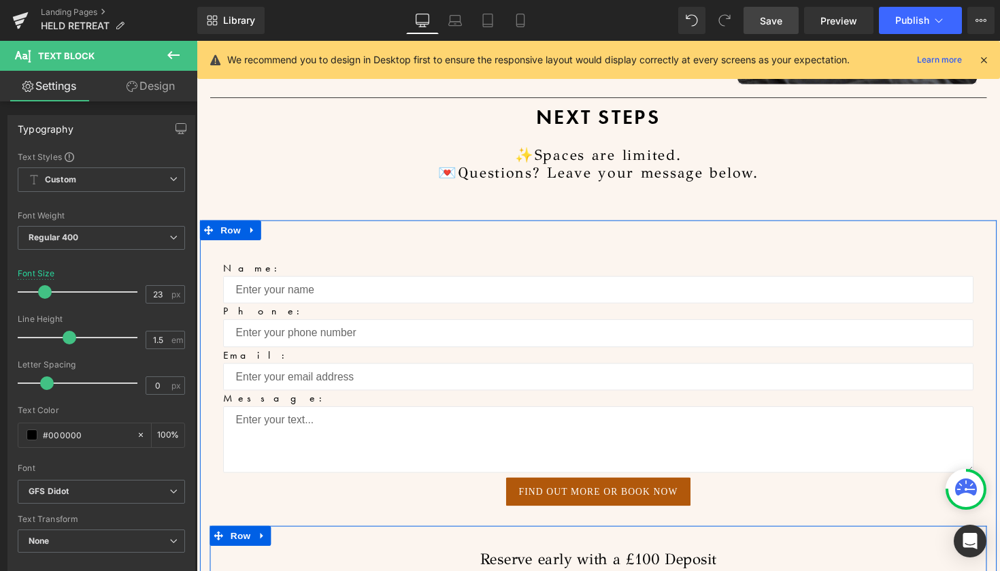
click at [775, 25] on span "Save" at bounding box center [771, 21] width 22 height 14
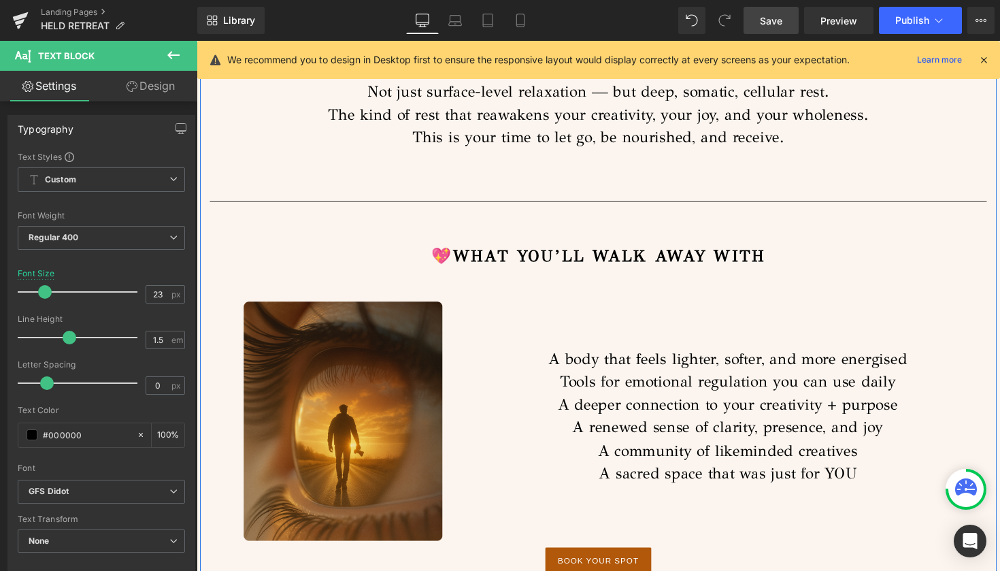
scroll to position [2688, 0]
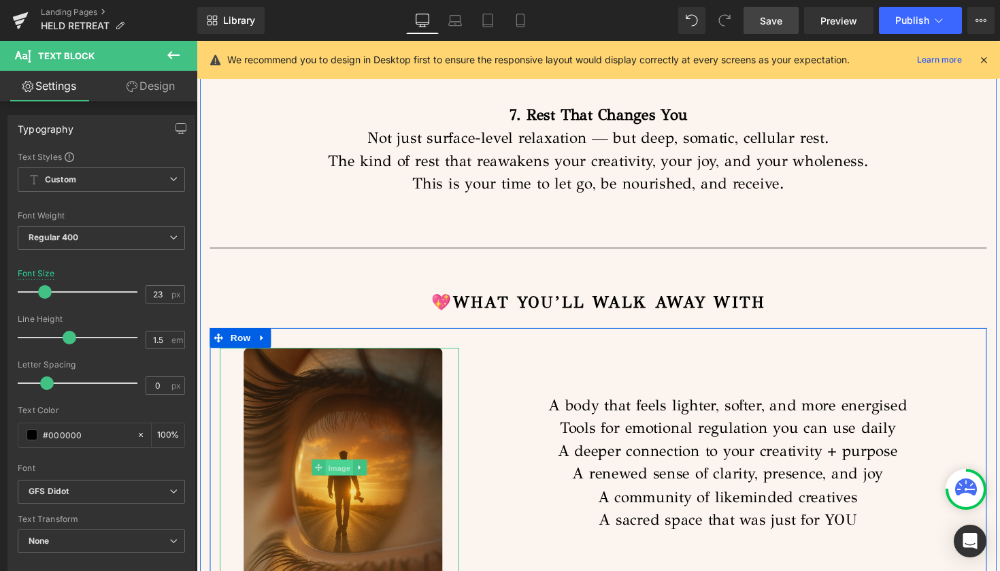
click at [341, 470] on span "Image" at bounding box center [342, 478] width 29 height 16
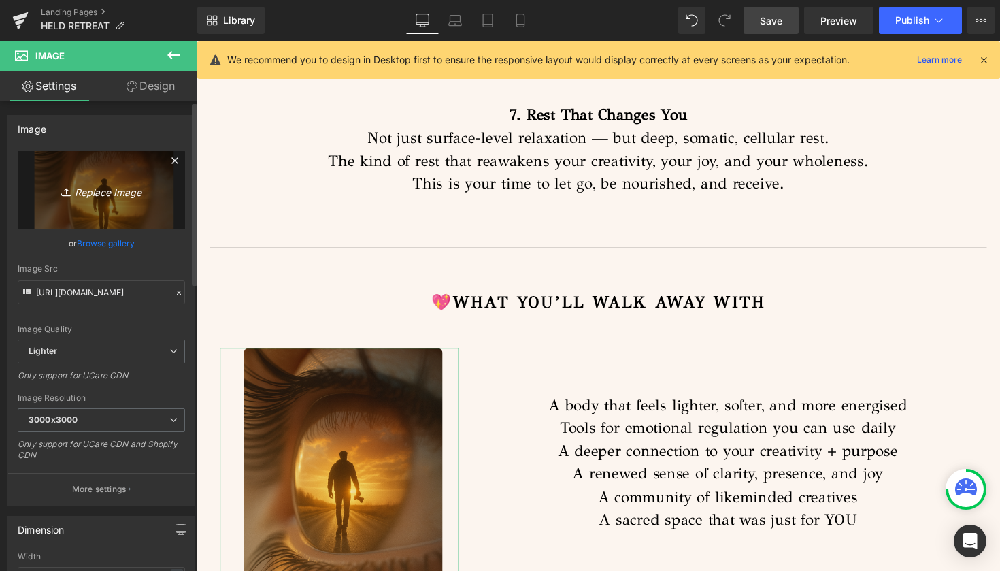
click at [103, 193] on icon "Replace Image" at bounding box center [101, 190] width 109 height 17
type input "C:\fakepath\IMG_3233.jpg"
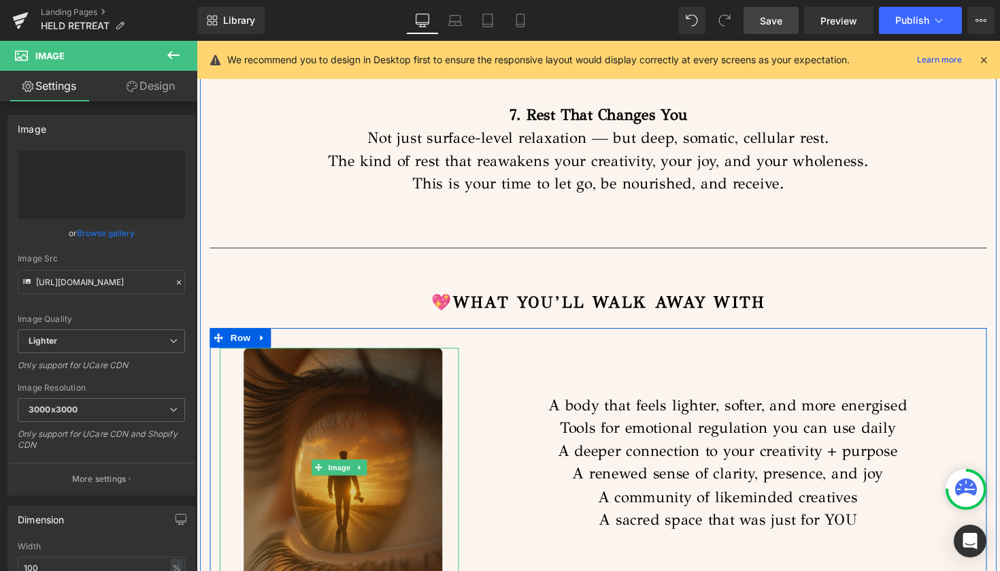
type input "[URL][DOMAIN_NAME]"
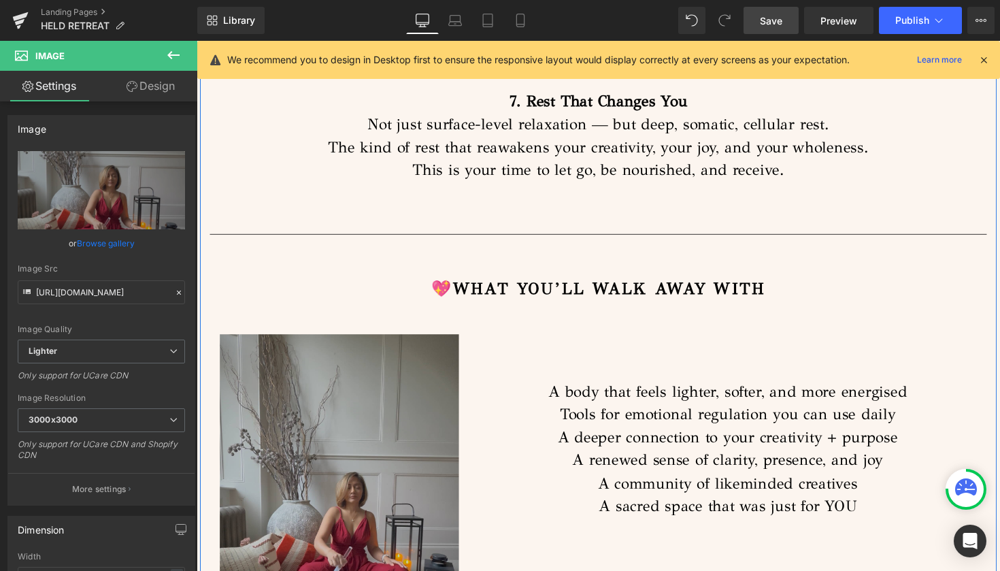
scroll to position [2703, 0]
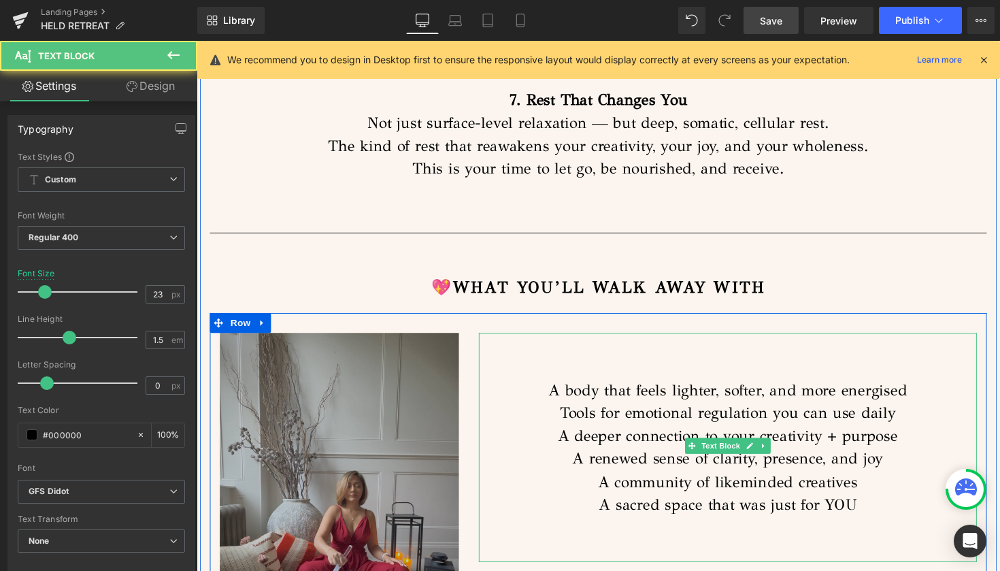
click at [894, 481] on p "A community of likeminded creatives" at bounding box center [741, 493] width 510 height 24
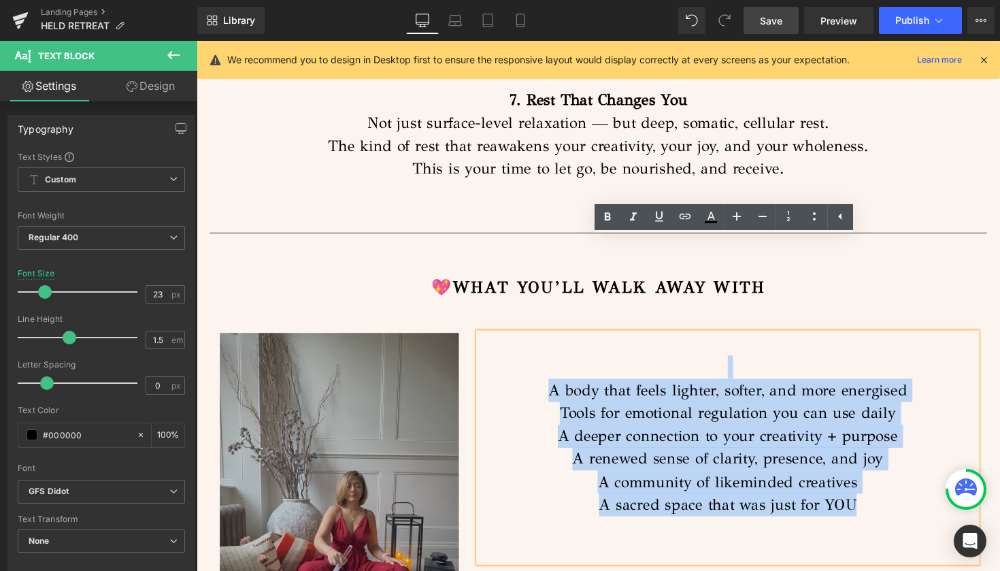
drag, startPoint x: 877, startPoint y: 423, endPoint x: 547, endPoint y: 288, distance: 355.6
click at [547, 340] on div "A body that feels lighter, softer, and more energised Tools for emotional regul…" at bounding box center [741, 457] width 510 height 235
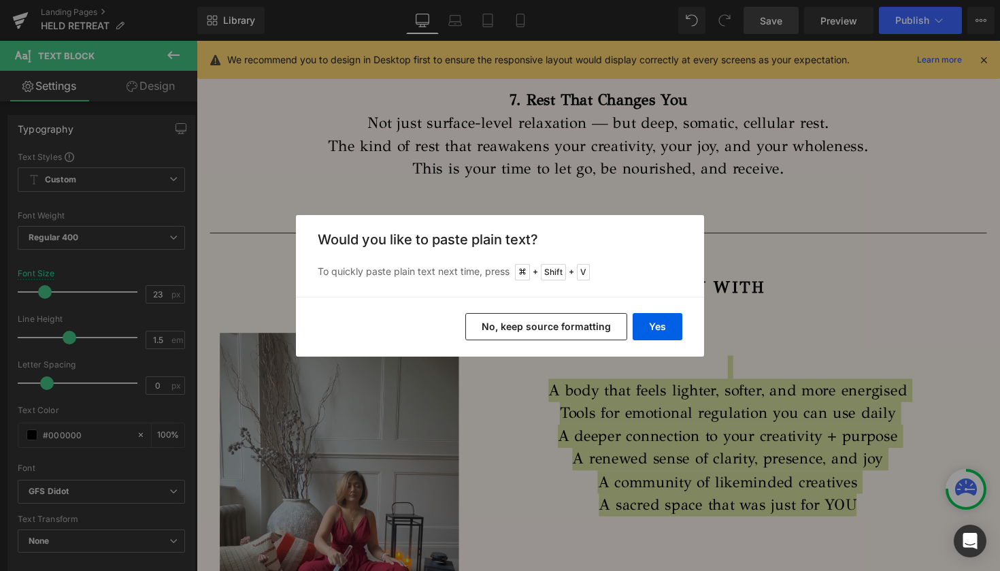
click at [559, 327] on button "No, keep source formatting" at bounding box center [546, 326] width 162 height 27
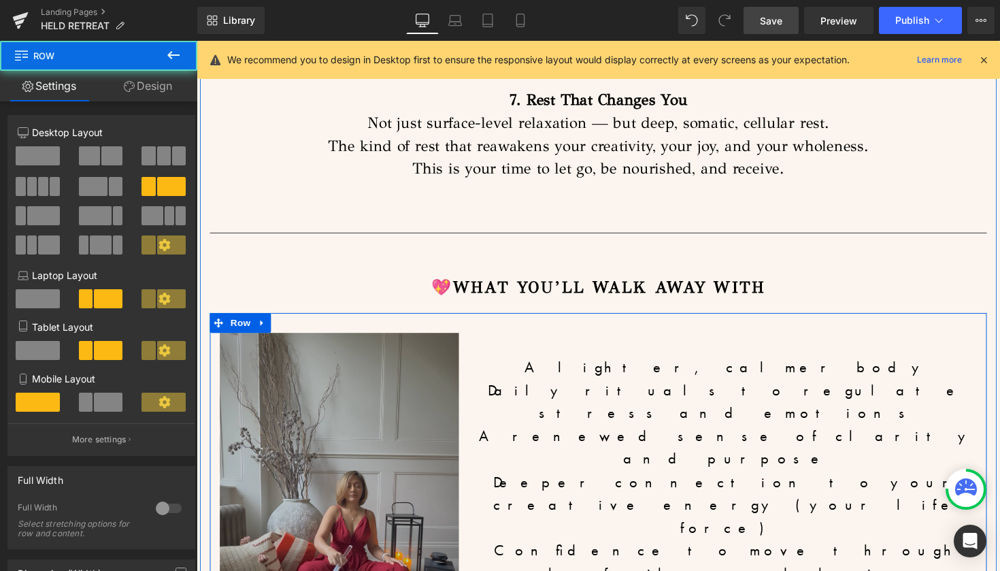
click at [740, 462] on div "Image A lighter, calmer body Daily rituals to regulate stress and emotions A re…" at bounding box center [608, 521] width 796 height 403
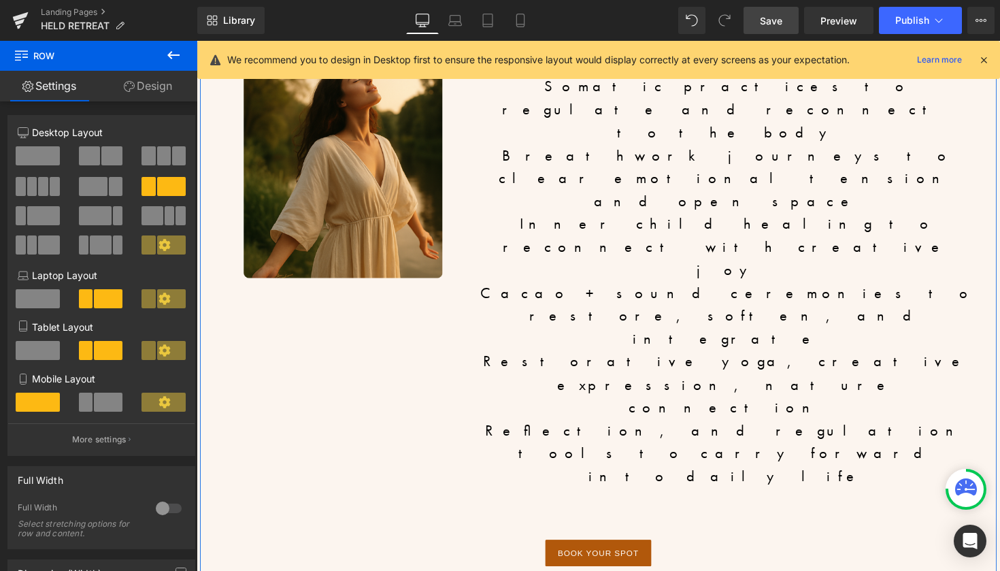
scroll to position [5924, 0]
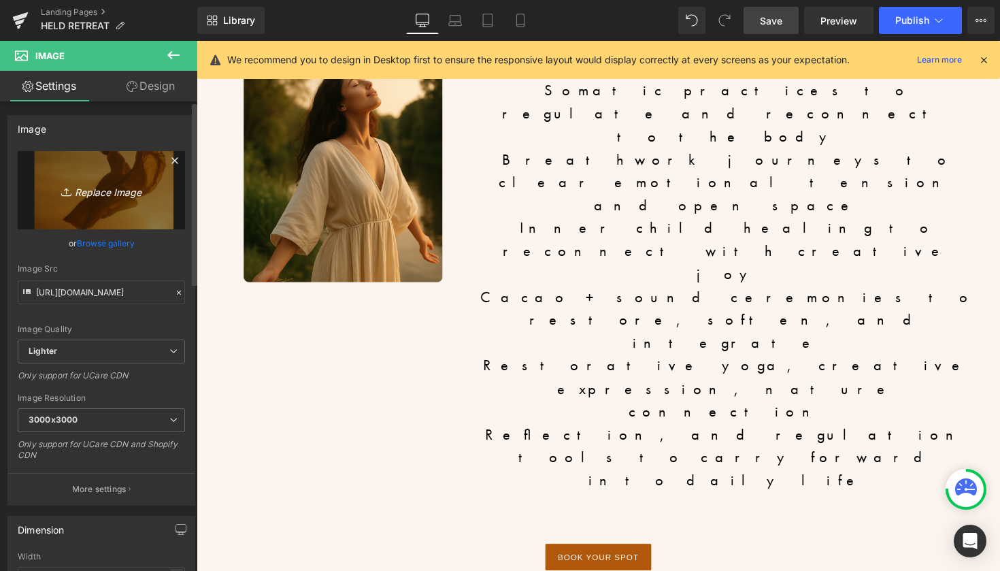
click at [103, 193] on icon "Replace Image" at bounding box center [101, 190] width 109 height 17
type input "C:\fakepath\IMG_3236.jpg"
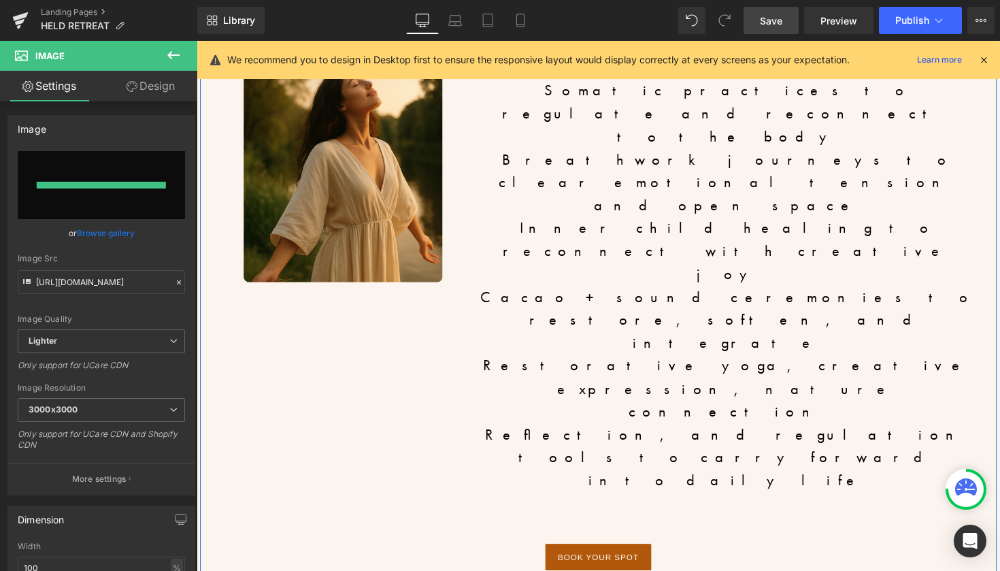
type input "[URL][DOMAIN_NAME]"
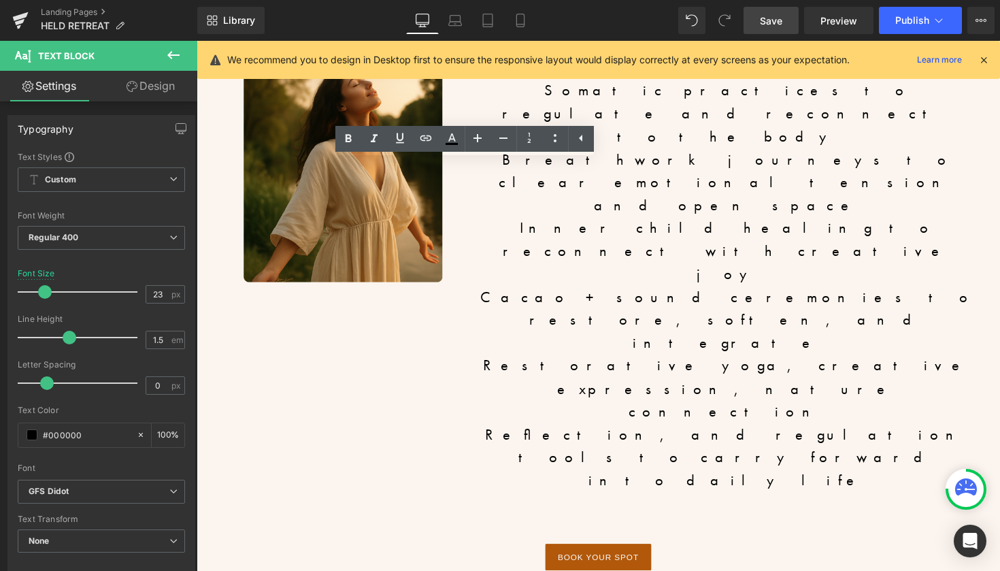
drag, startPoint x: 544, startPoint y: 285, endPoint x: 411, endPoint y: 289, distance: 132.7
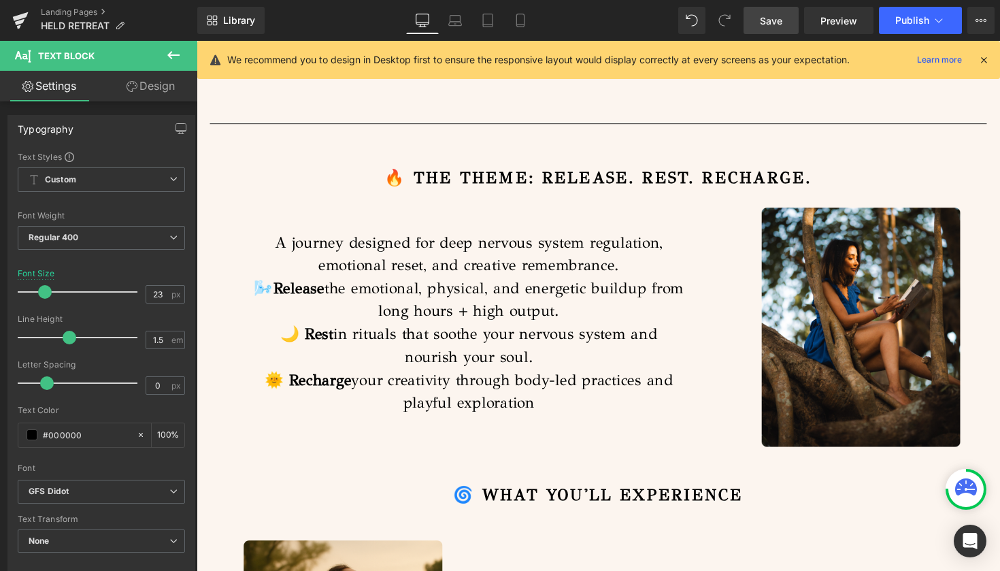
scroll to position [5418, 0]
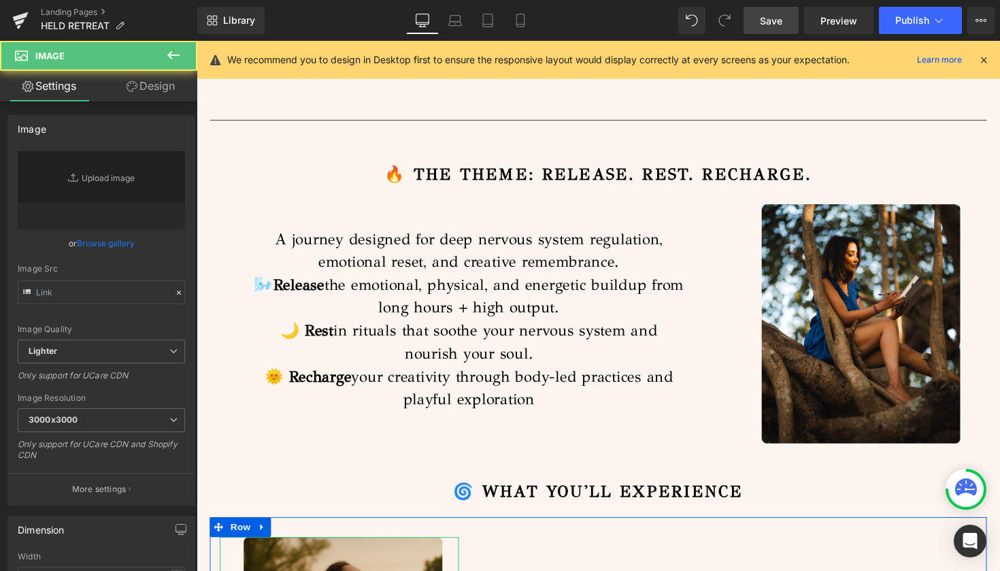
type input "[URL][DOMAIN_NAME]"
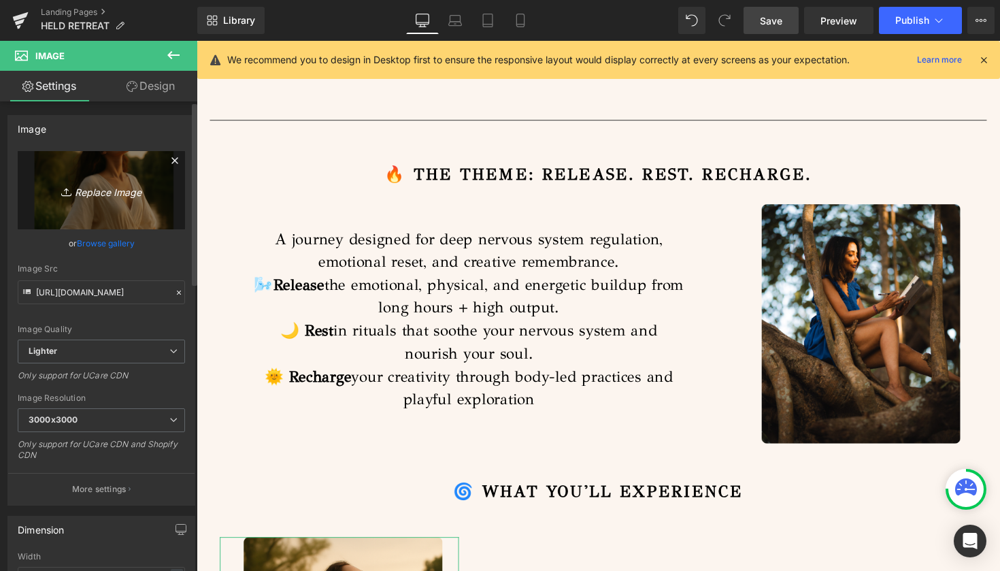
click at [111, 190] on icon "Replace Image" at bounding box center [101, 190] width 109 height 17
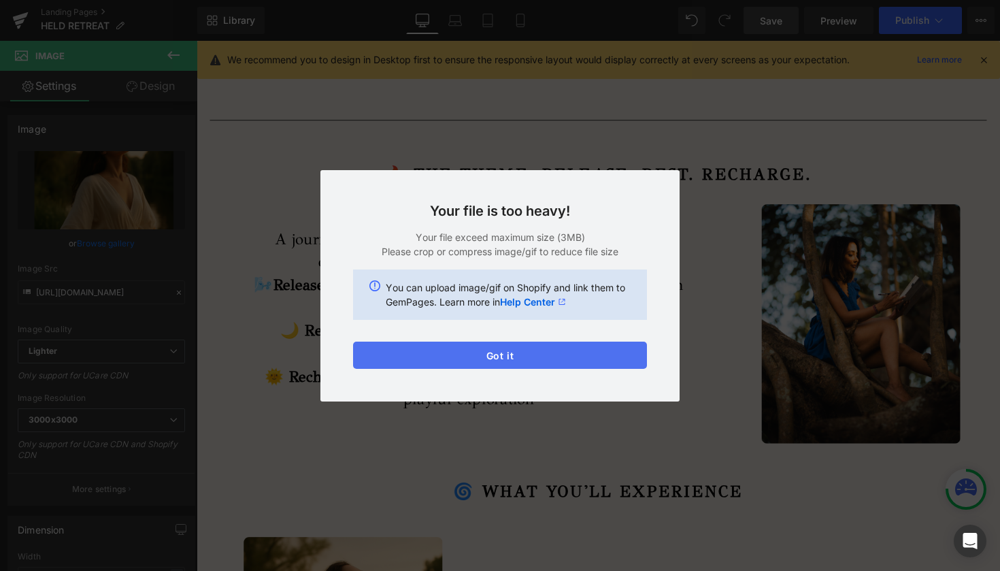
click at [594, 358] on button "Got it" at bounding box center [500, 354] width 294 height 27
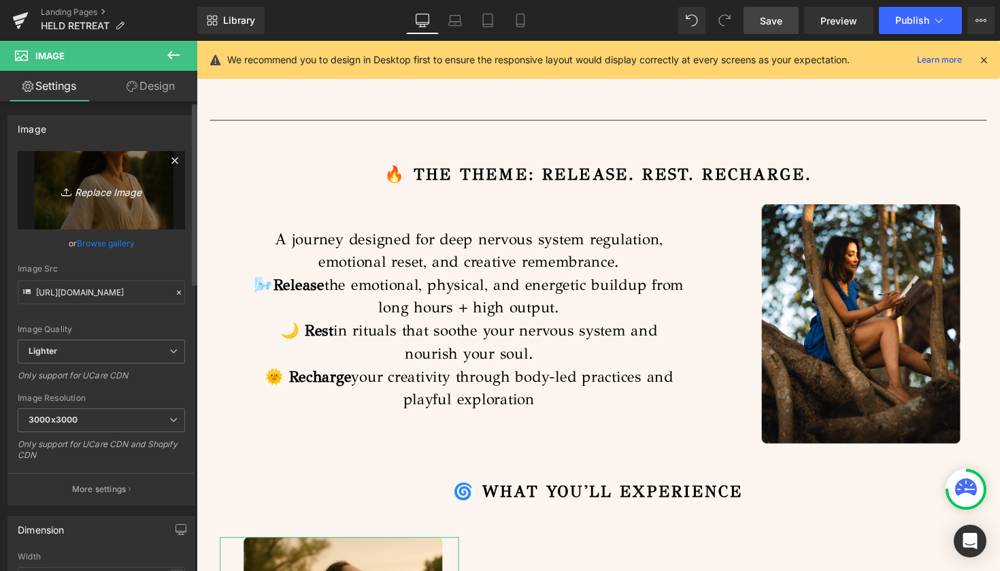
click at [117, 190] on icon "Replace Image" at bounding box center [101, 190] width 109 height 17
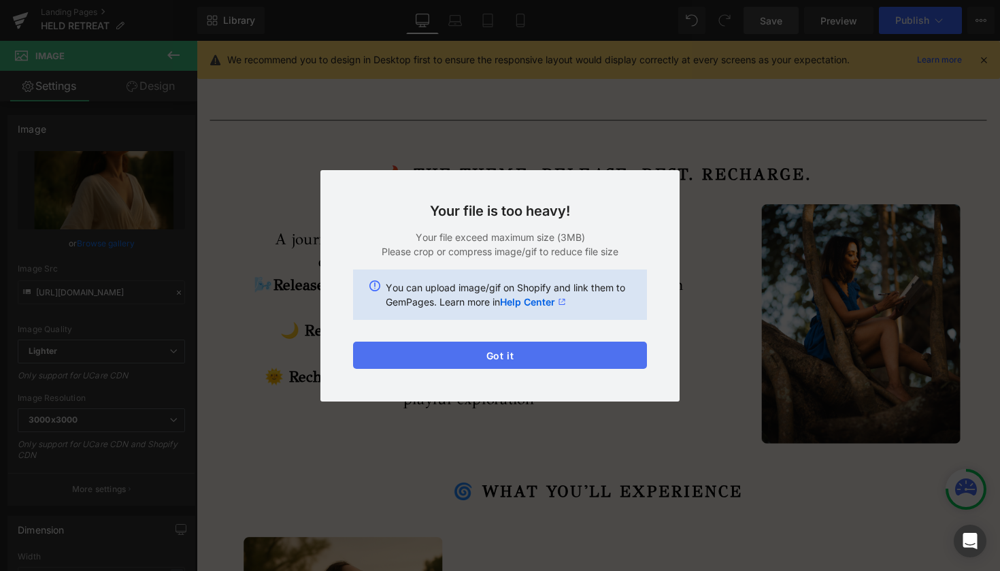
click at [579, 346] on button "Got it" at bounding box center [500, 354] width 294 height 27
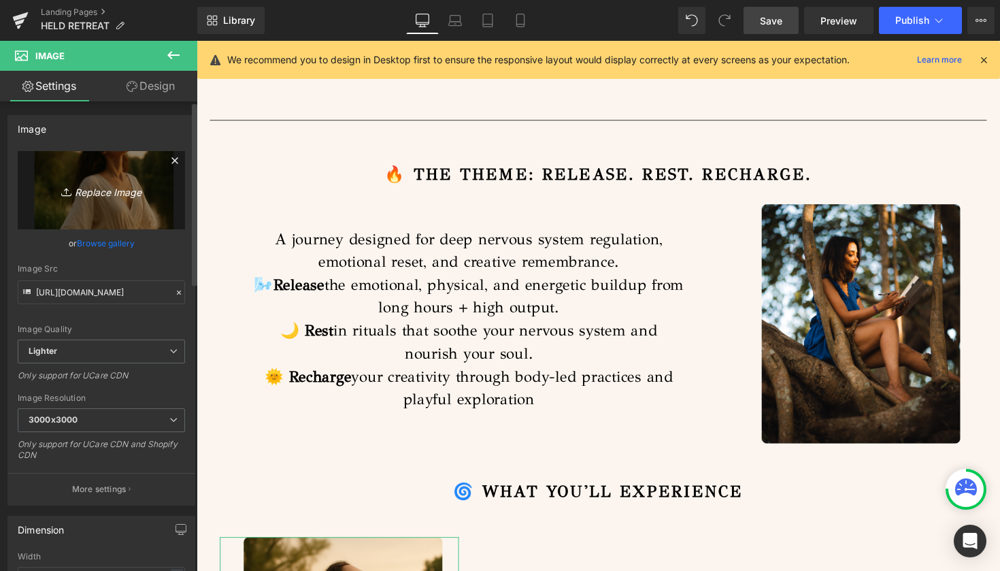
click at [120, 203] on link "Replace Image" at bounding box center [101, 190] width 167 height 78
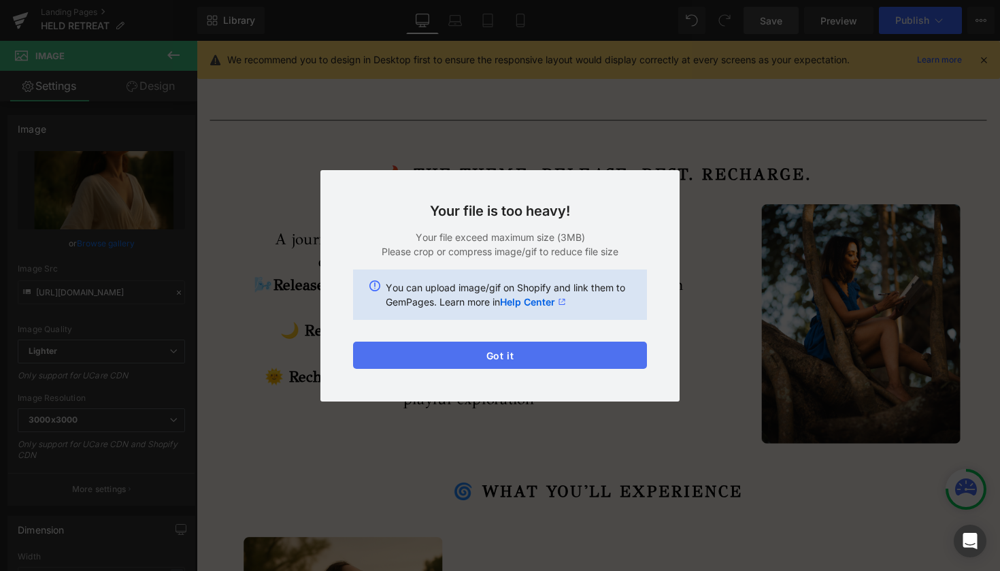
click at [547, 360] on button "Got it" at bounding box center [500, 354] width 294 height 27
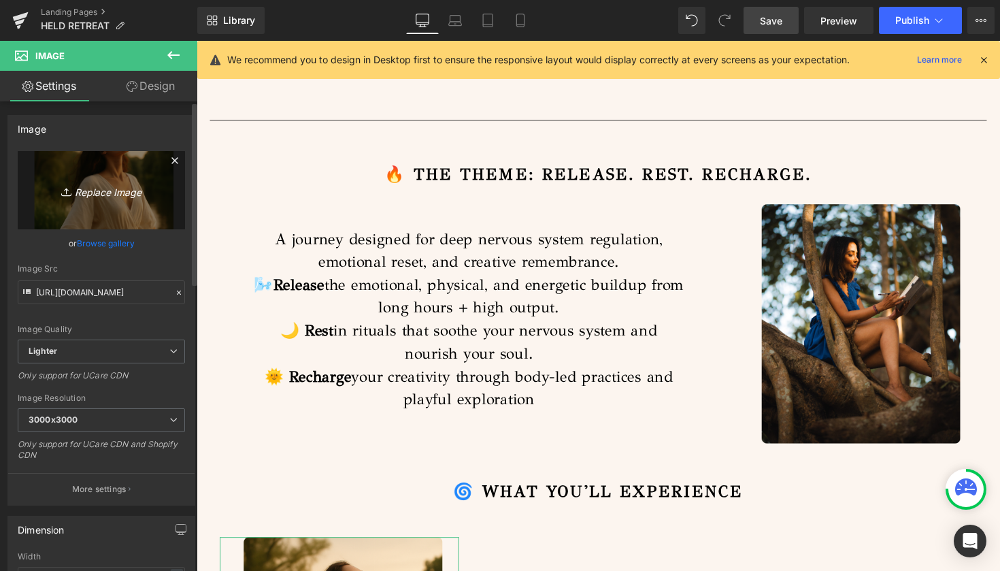
click at [122, 191] on icon "Replace Image" at bounding box center [101, 190] width 109 height 17
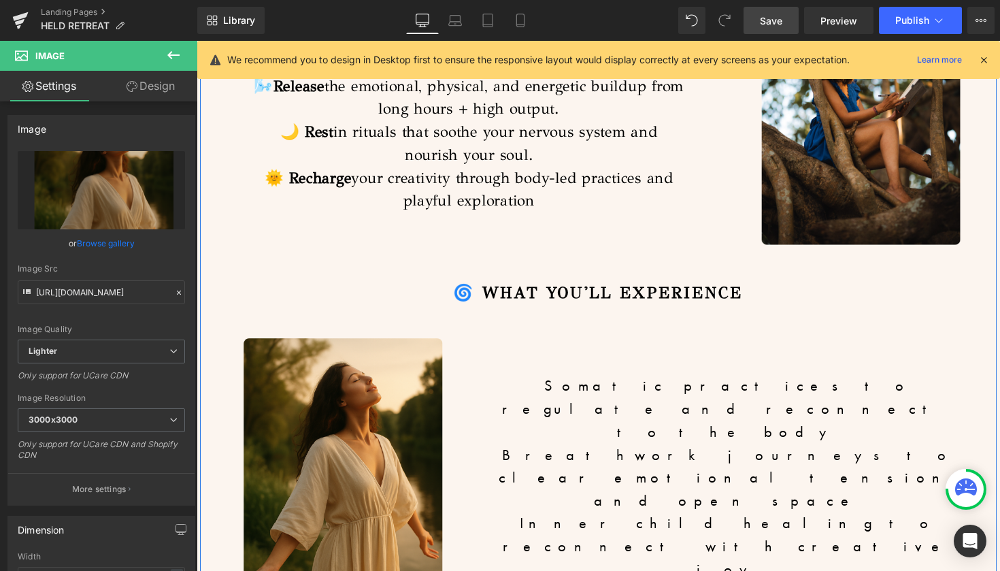
scroll to position [5655, 0]
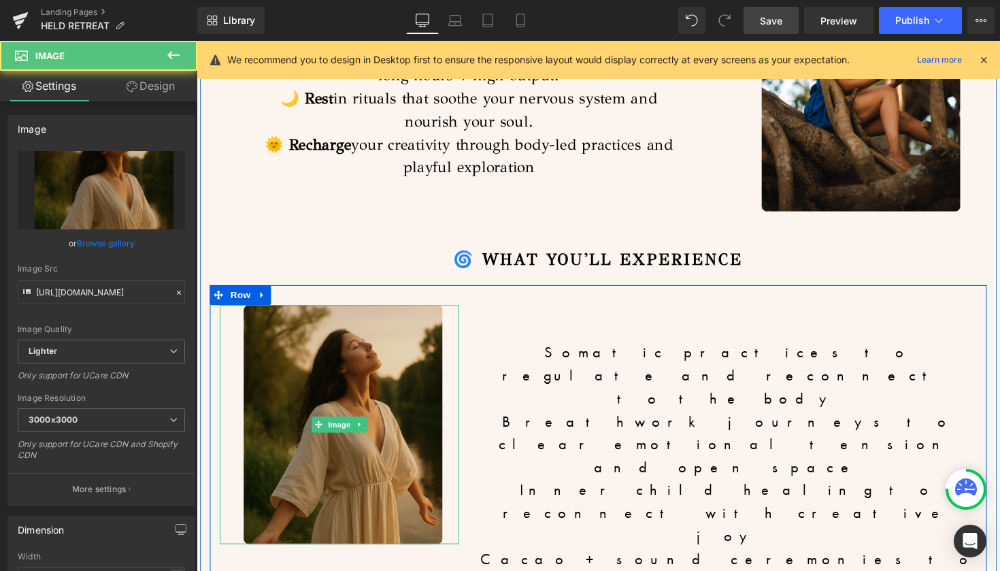
click at [326, 311] on img at bounding box center [342, 433] width 245 height 245
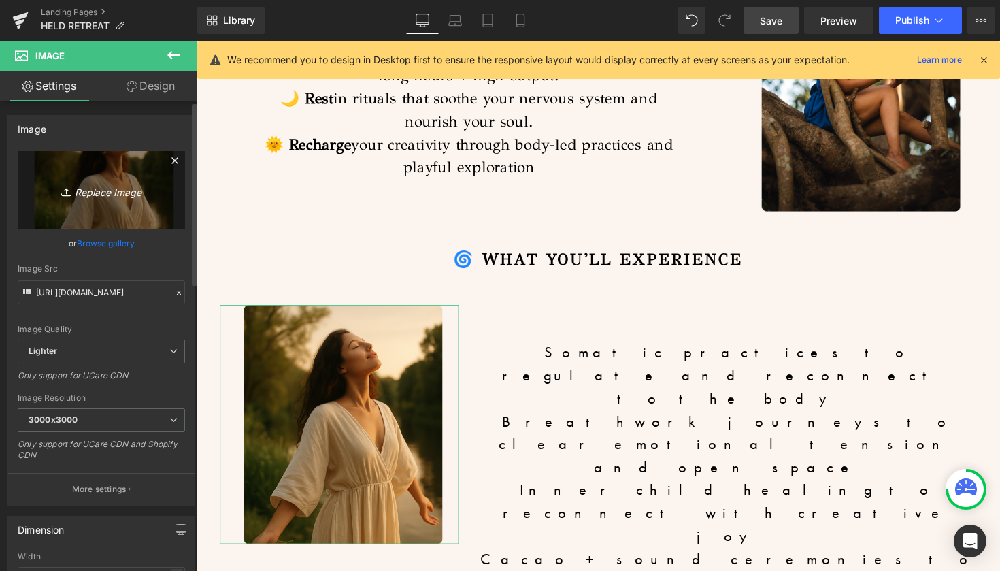
click at [122, 191] on icon "Replace Image" at bounding box center [101, 190] width 109 height 17
type input "C:\fakepath\IMG_3236.jpg"
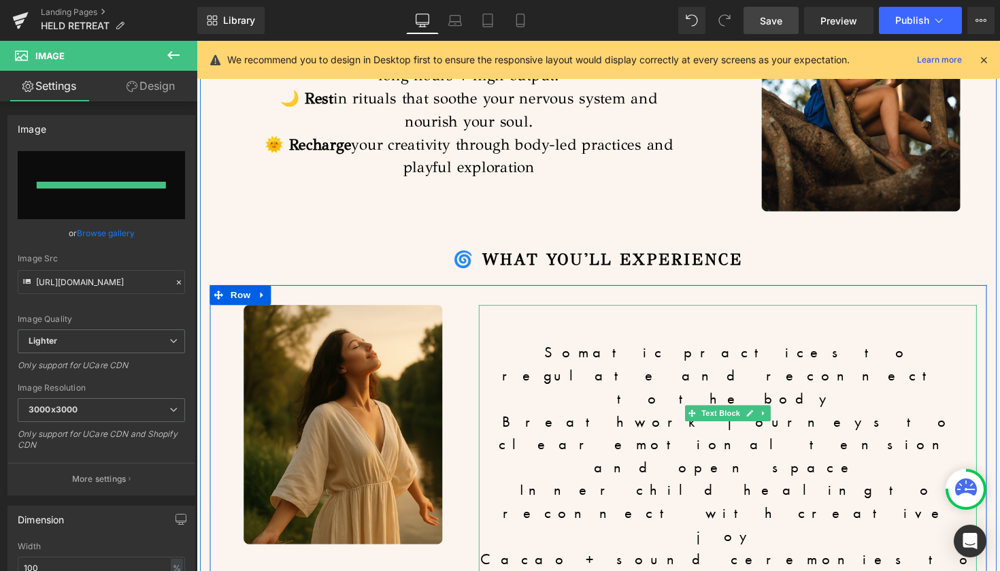
type input "[URL][DOMAIN_NAME]"
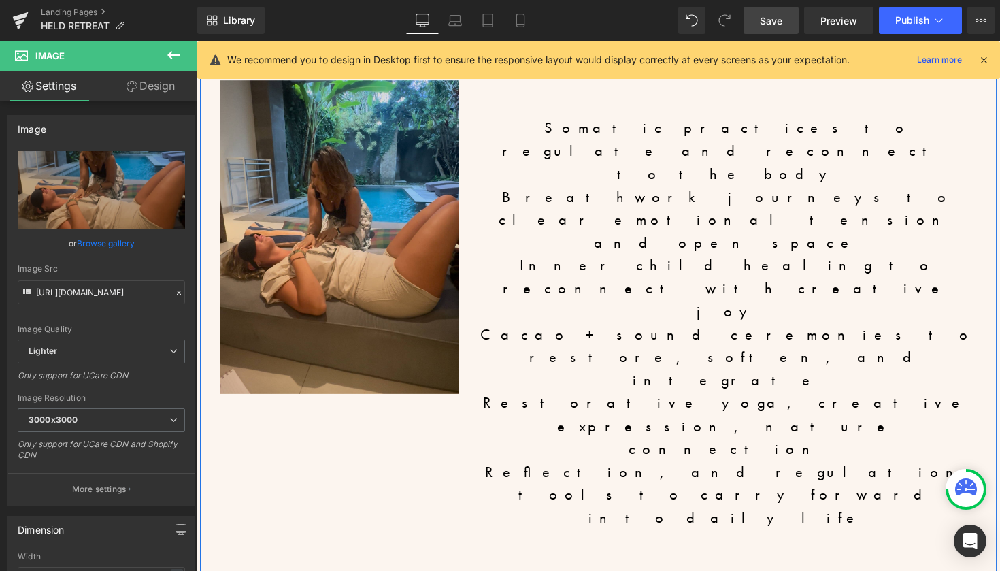
scroll to position [5888, 0]
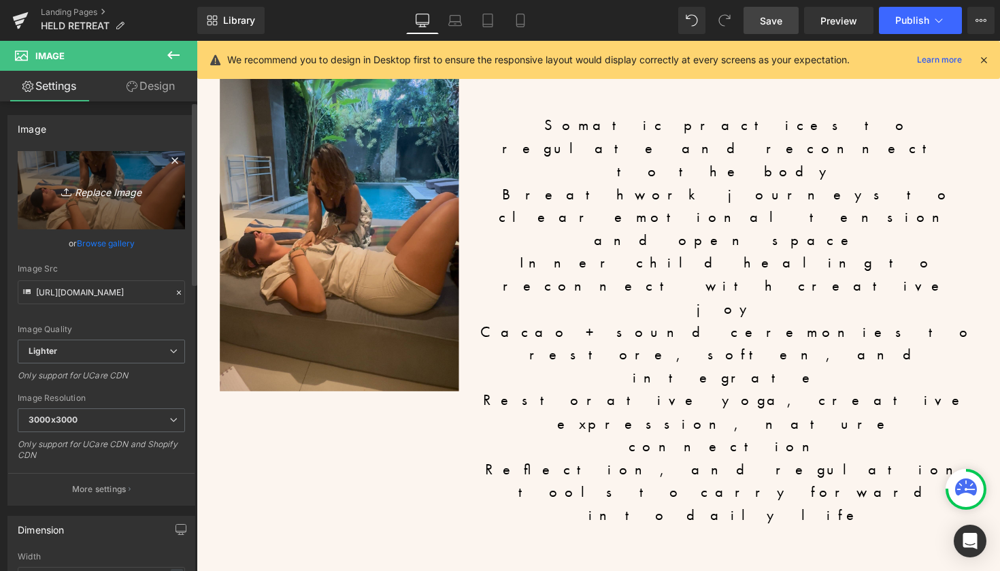
click at [95, 191] on icon "Replace Image" at bounding box center [101, 190] width 109 height 17
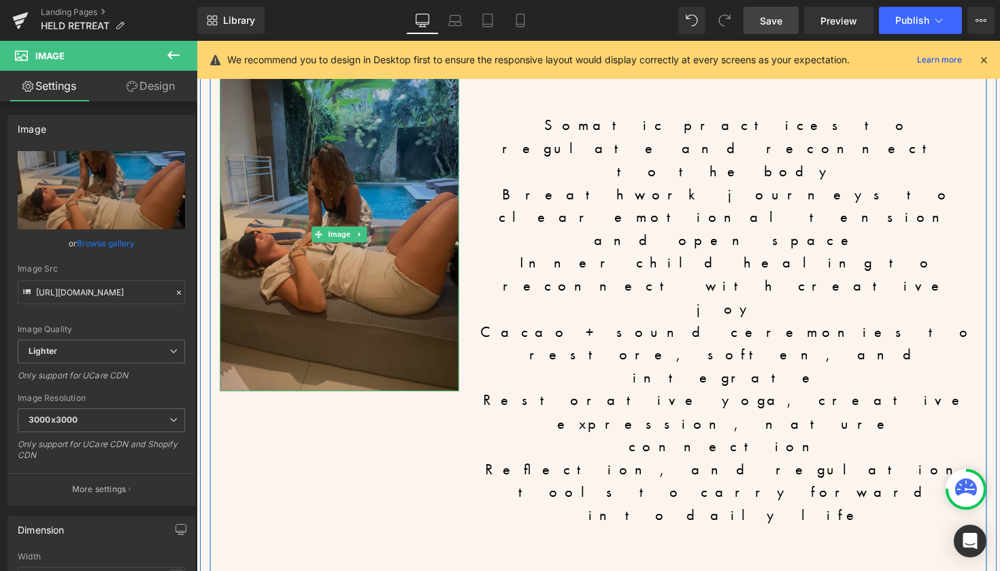
type input "C:\fakepath\IMG_3239.jpg"
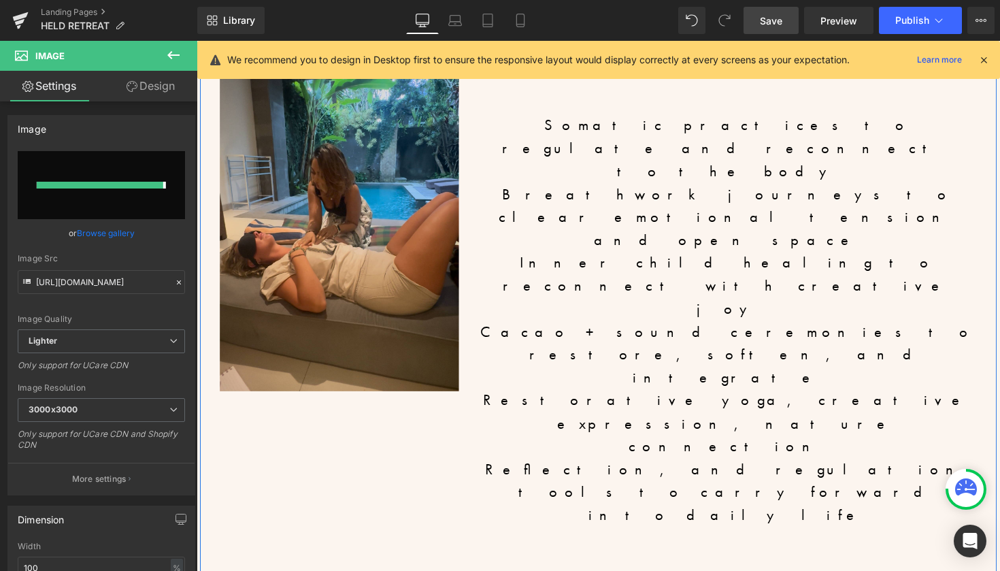
type input "[URL][DOMAIN_NAME]"
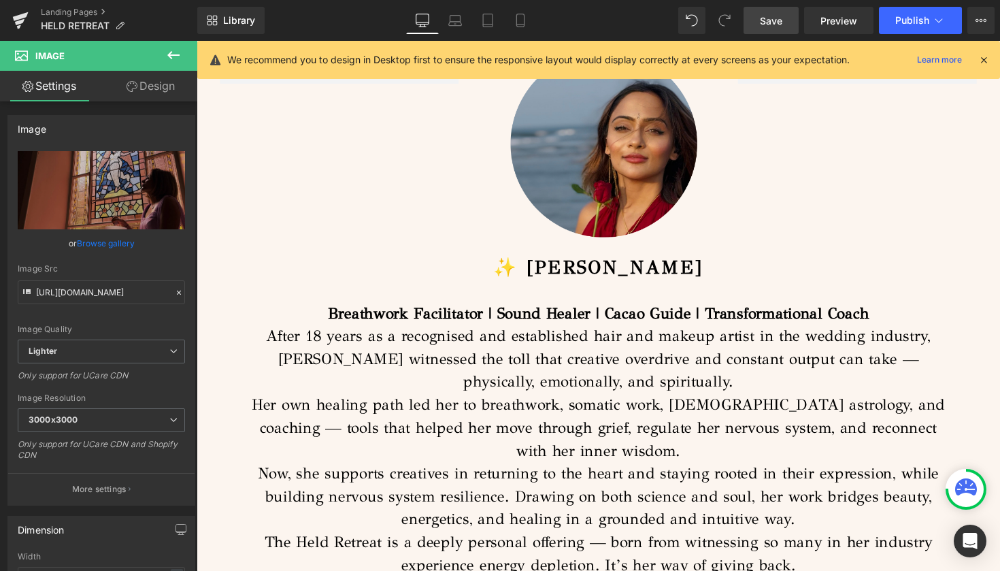
scroll to position [3684, 0]
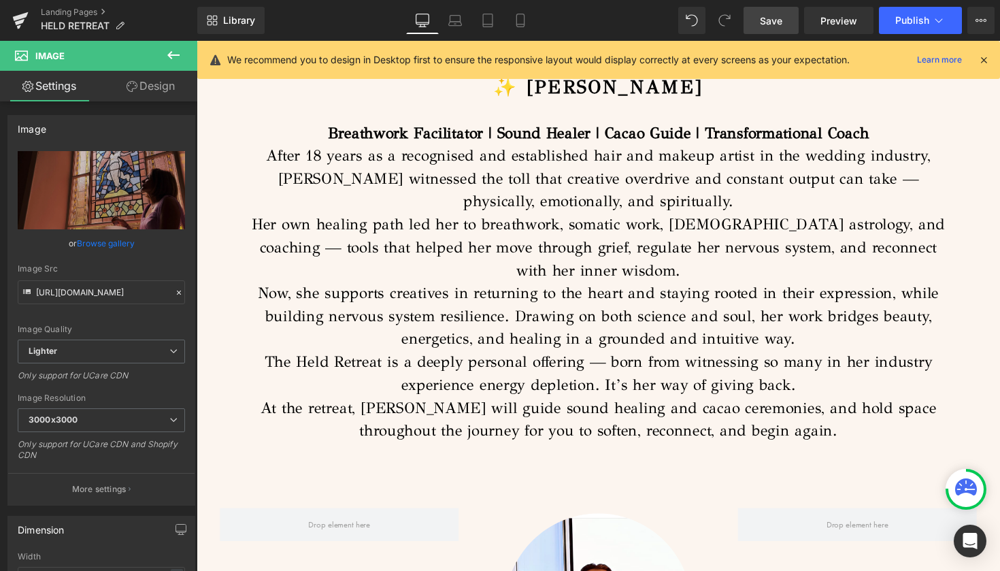
click at [766, 20] on span "Save" at bounding box center [771, 21] width 22 height 14
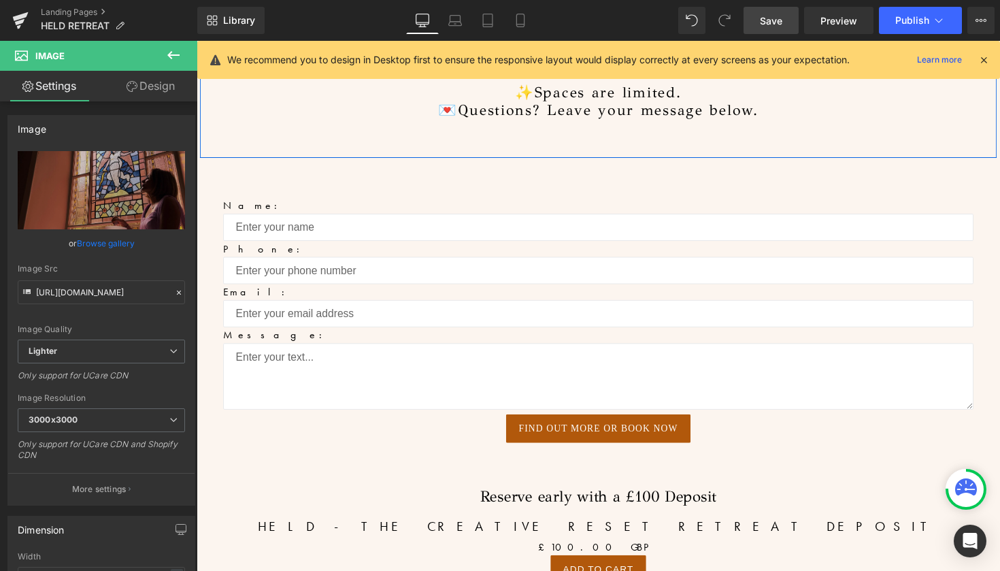
scroll to position [10518, 0]
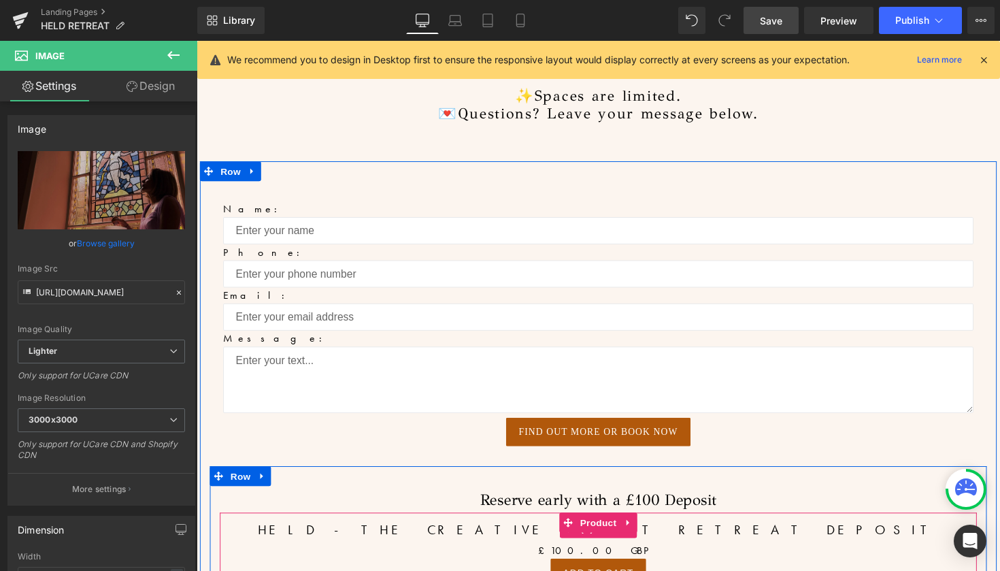
click at [786, 24] on link "Save" at bounding box center [770, 20] width 55 height 27
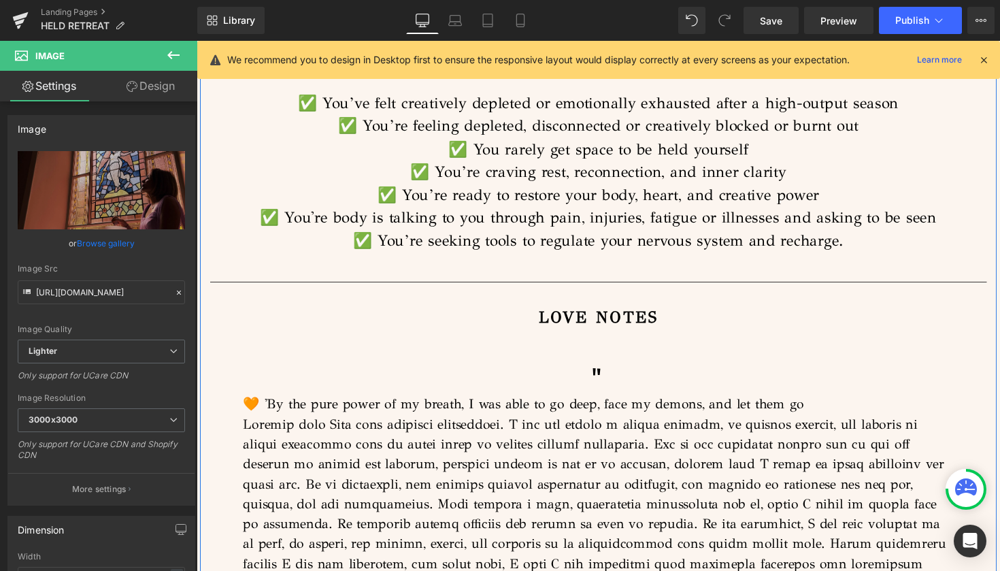
scroll to position [9630, 0]
